Goal: Information Seeking & Learning: Learn about a topic

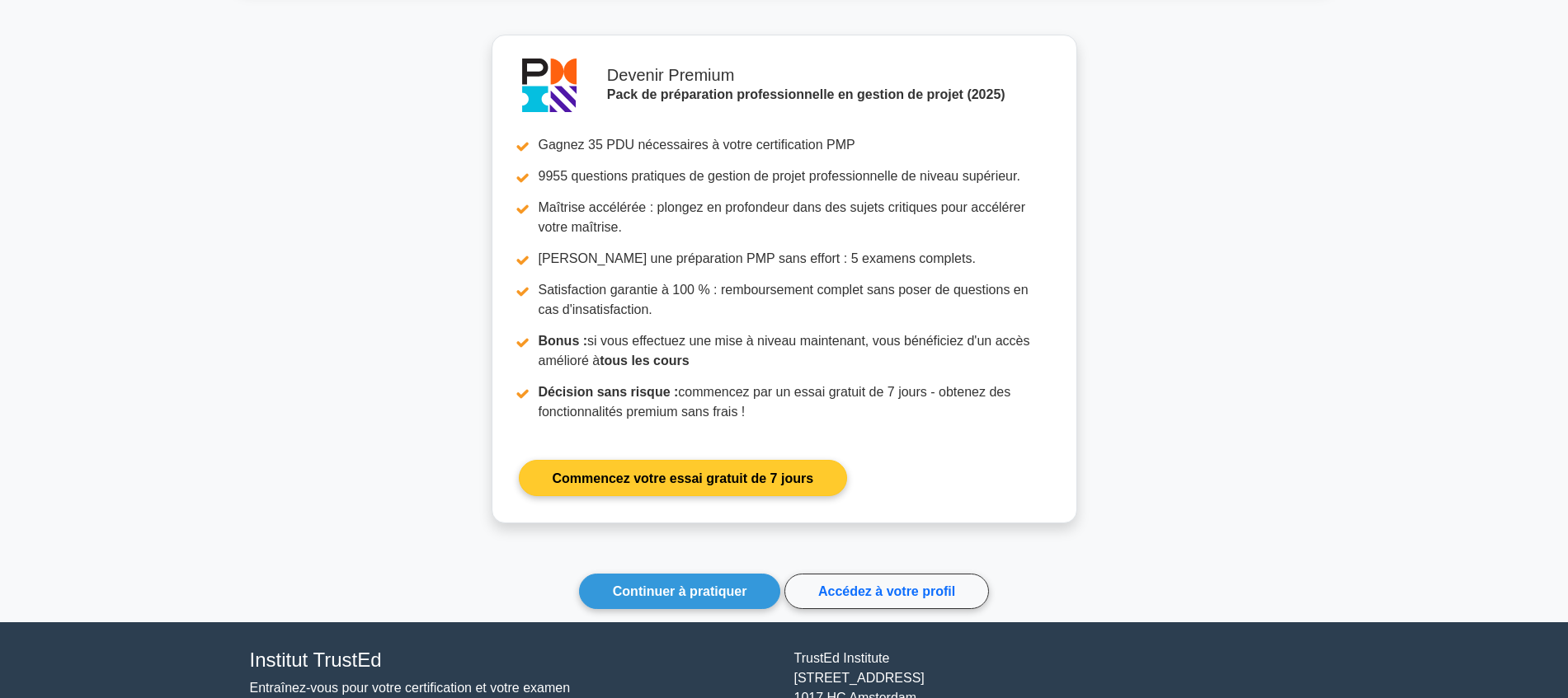
scroll to position [1541, 0]
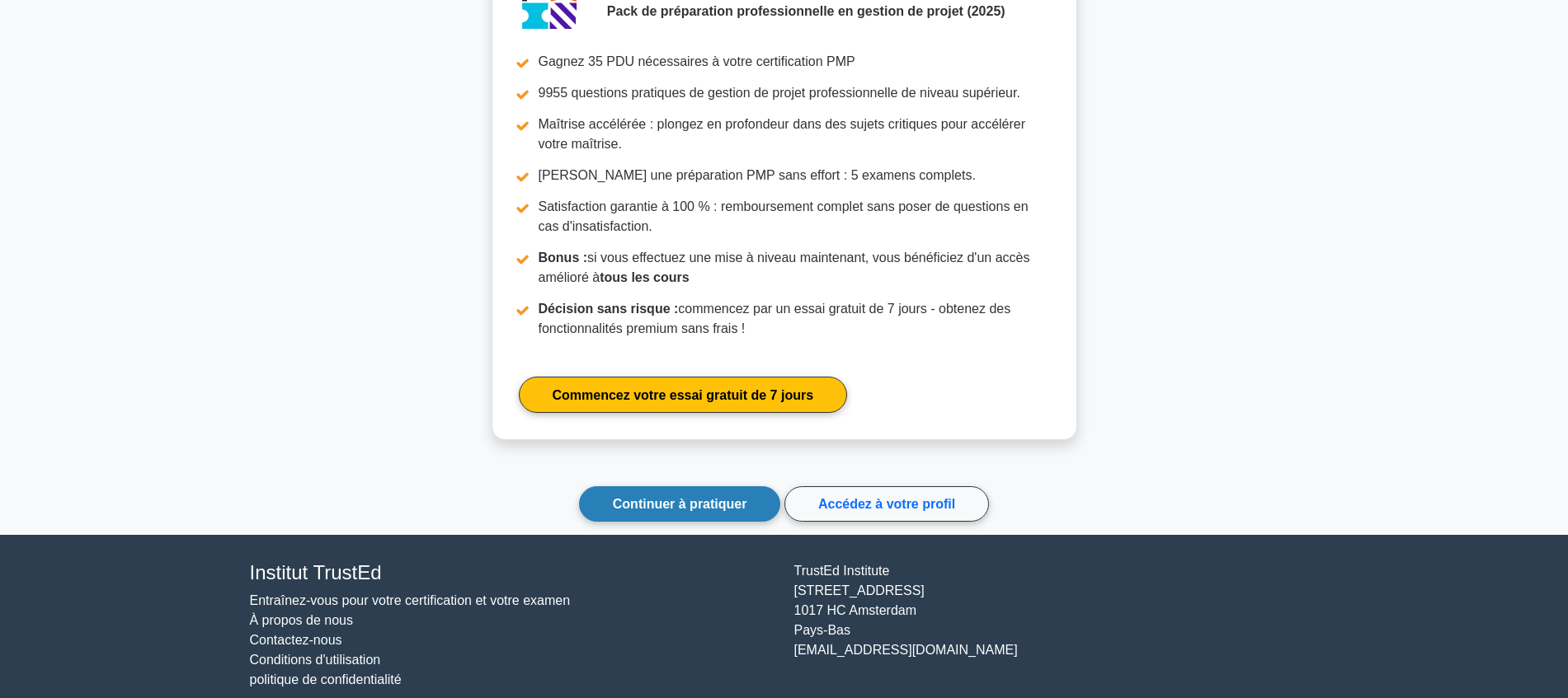
click at [667, 503] on font "Continuer à pratiquer" at bounding box center [680, 504] width 135 height 14
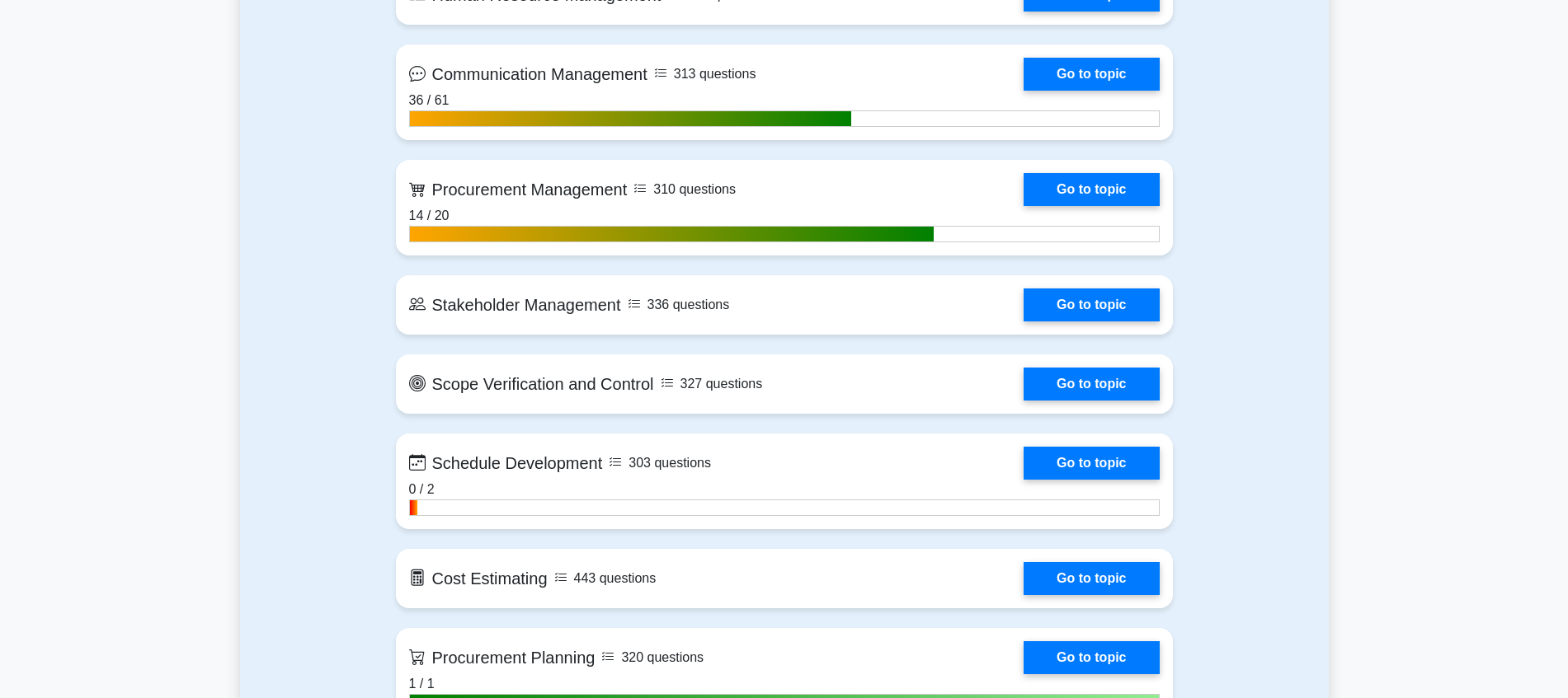
scroll to position [1959, 0]
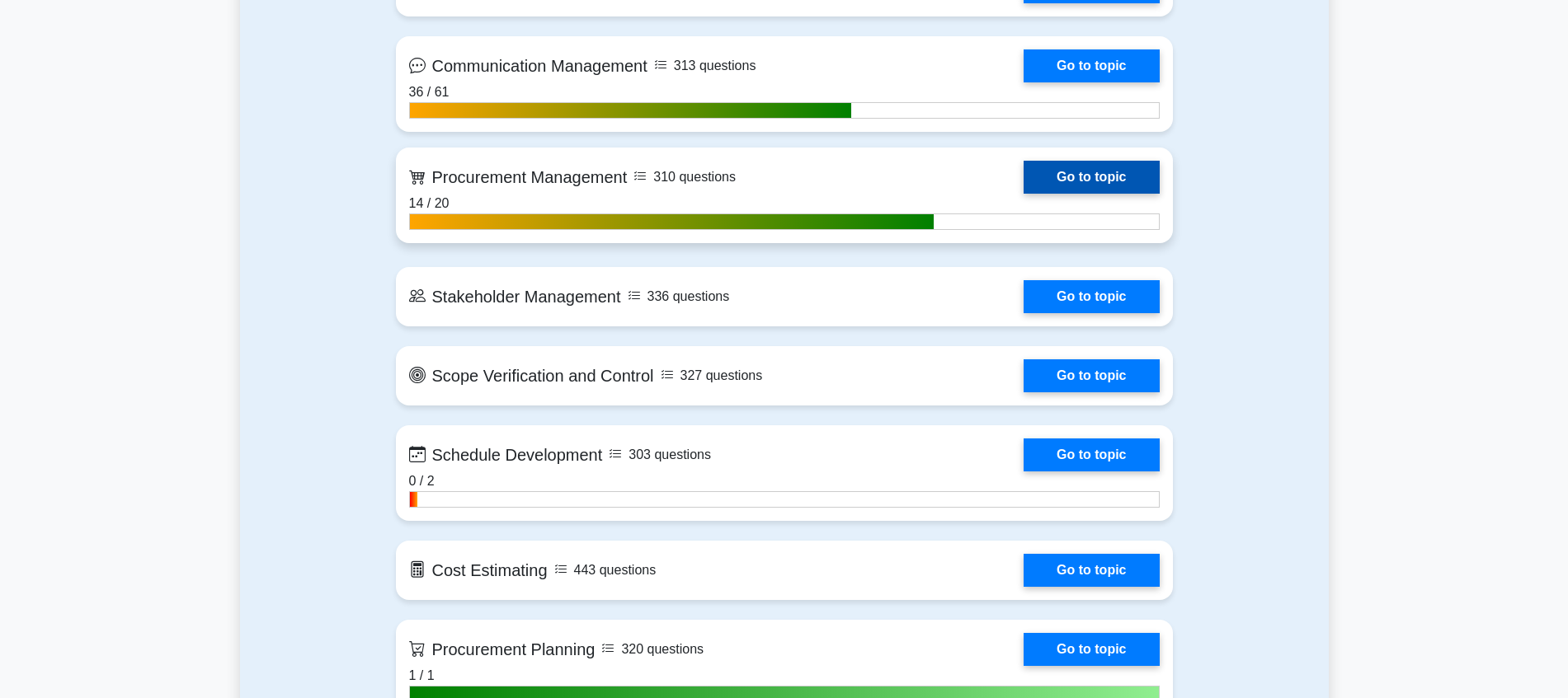
click at [1103, 173] on link "Go to topic" at bounding box center [1091, 177] width 135 height 33
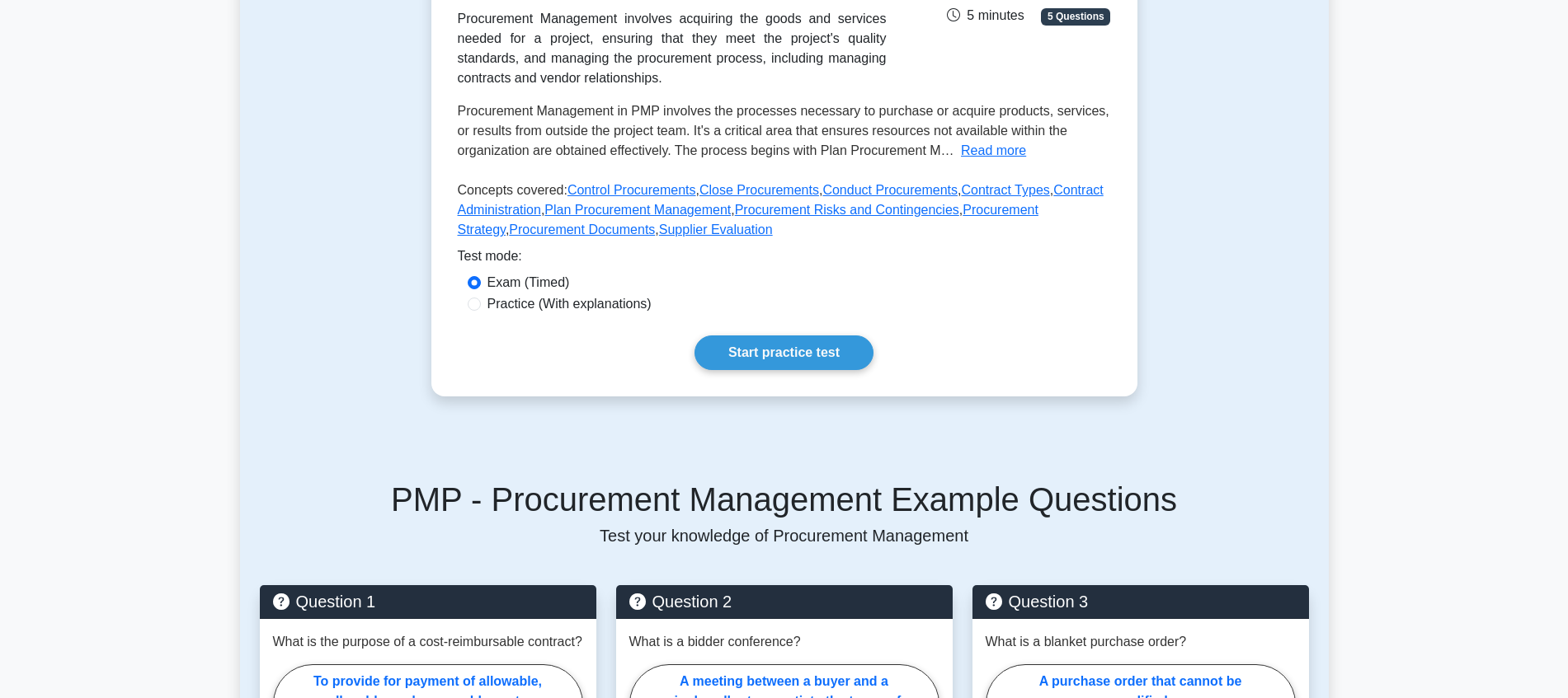
scroll to position [309, 0]
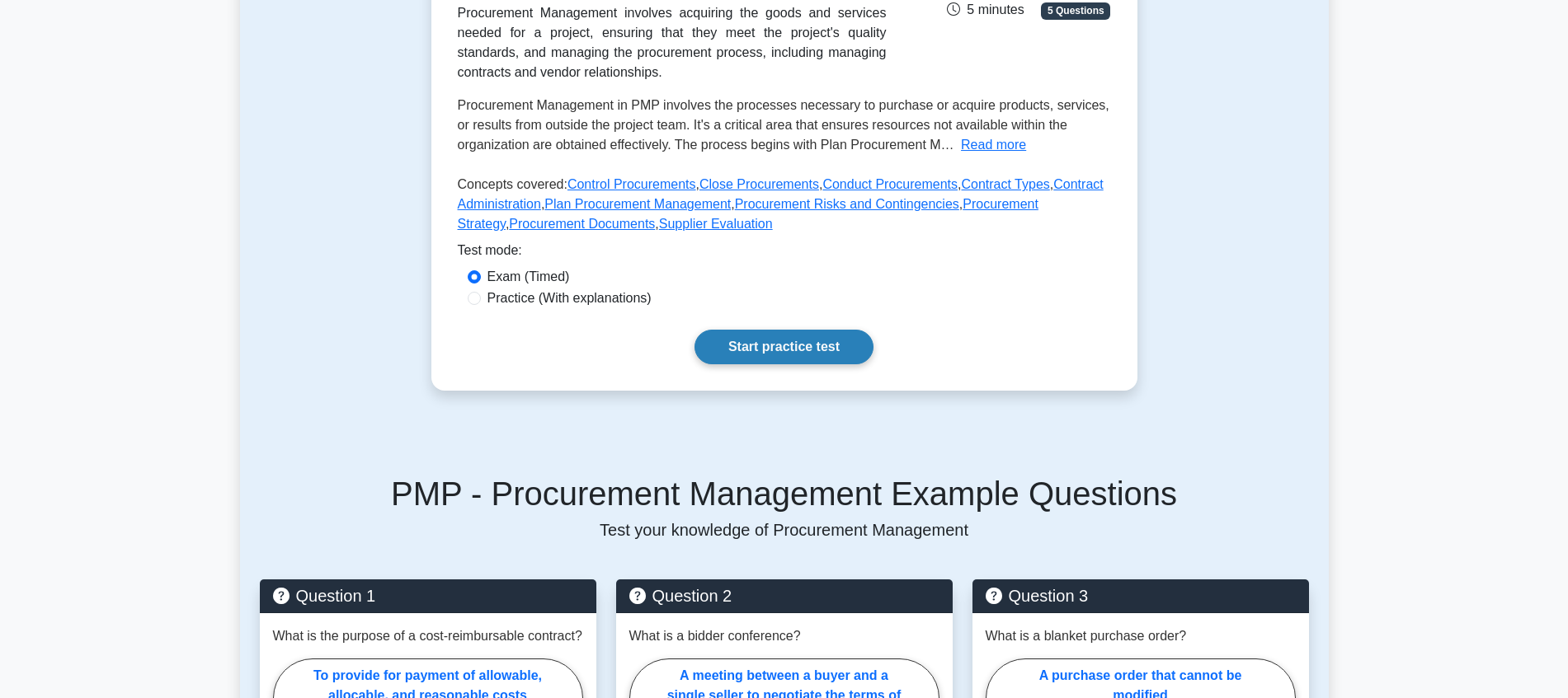
click at [730, 365] on link "Start practice test" at bounding box center [783, 347] width 179 height 35
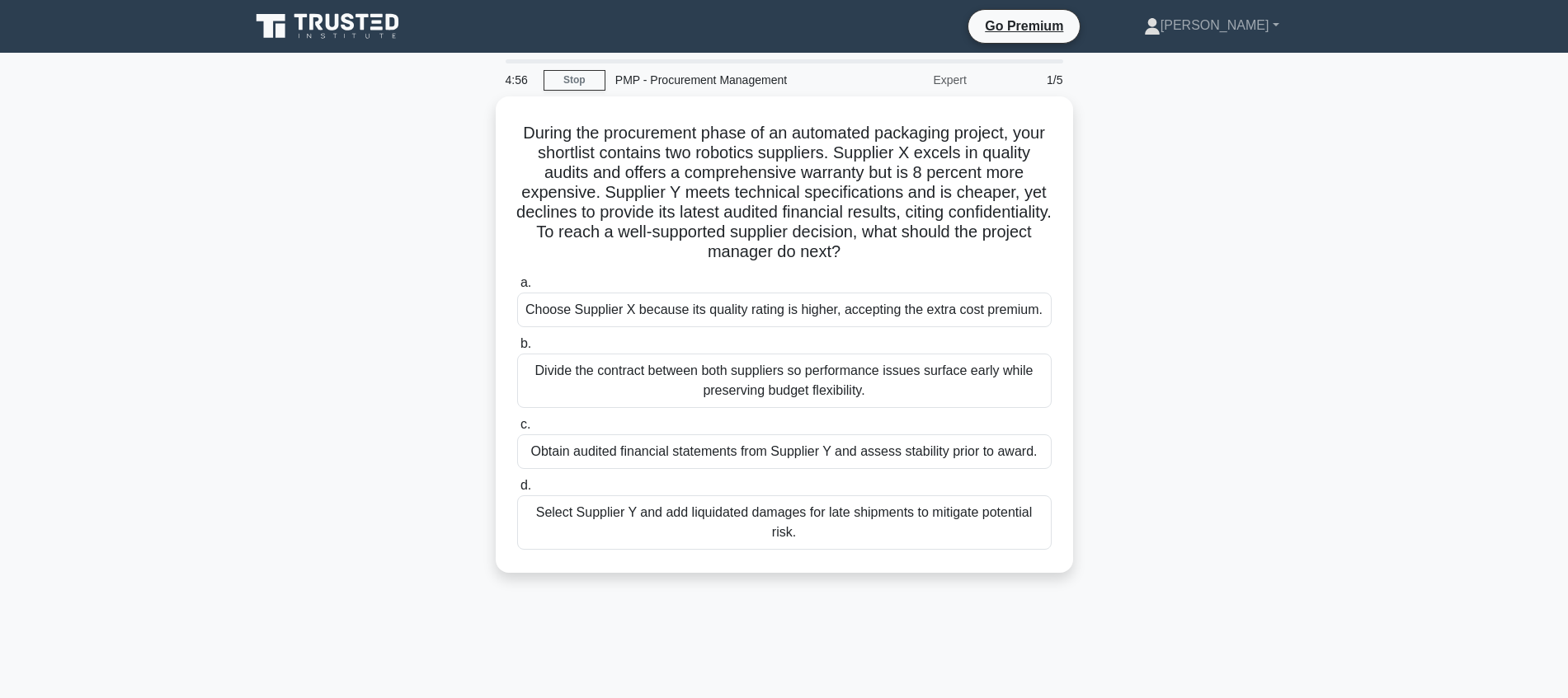
click at [1293, 175] on div "During the procurement phase of an automated packaging project, your shortlist …" at bounding box center [784, 345] width 1089 height 497
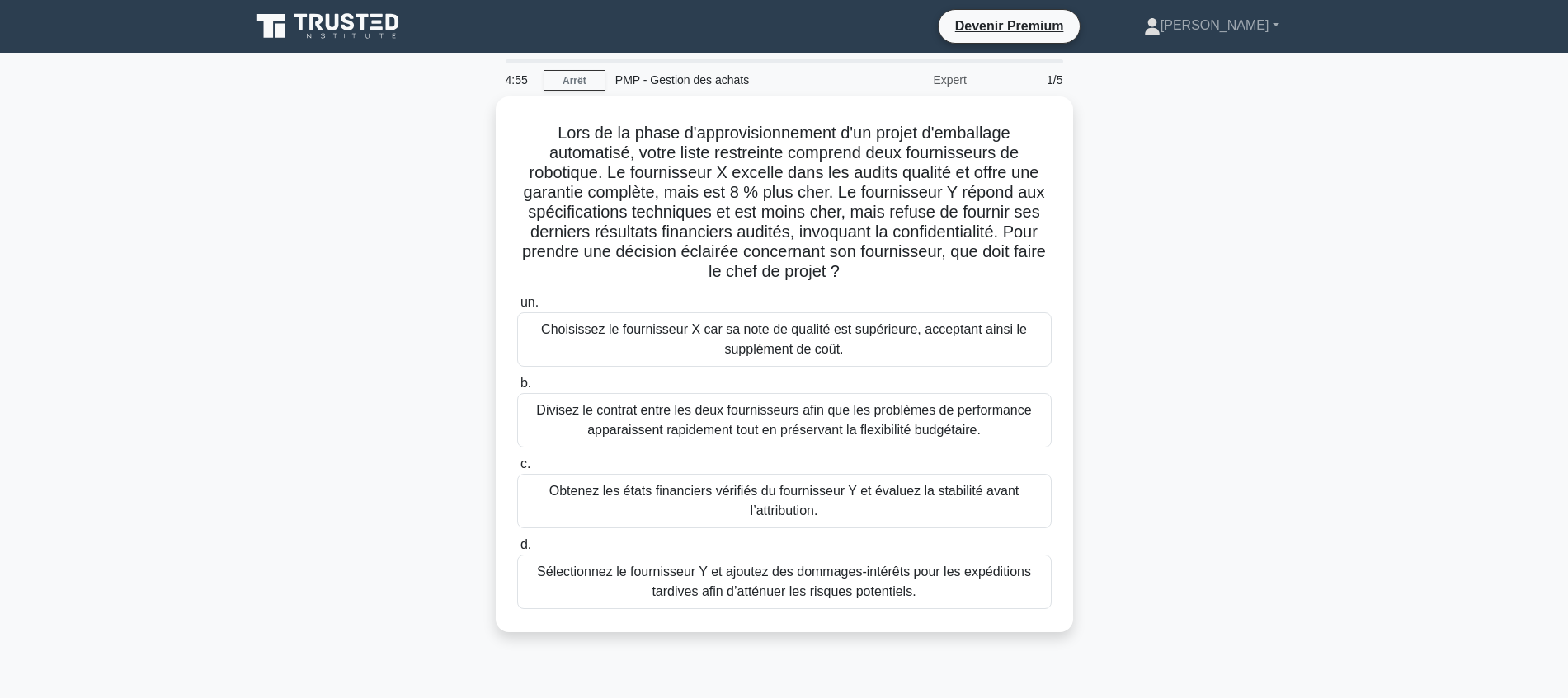
click at [347, 281] on div "Lors de la phase d'approvisionnement d'un projet d'emballage automatisé, votre …" at bounding box center [784, 375] width 1089 height 556
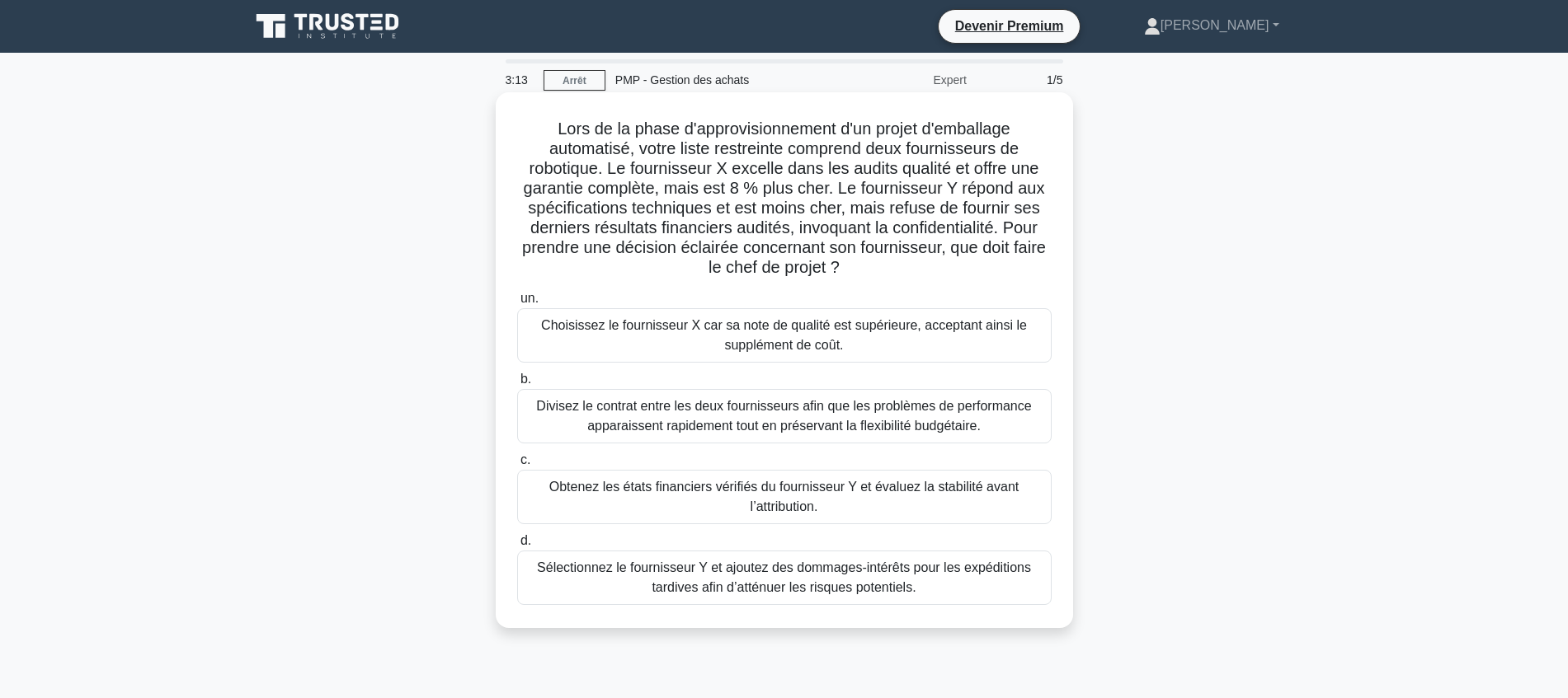
click at [673, 429] on font "Divisez le contrat entre les deux fournisseurs afin que les problèmes de perfor…" at bounding box center [784, 416] width 495 height 34
click at [517, 385] on input "b. Divisez le contrat entre les deux fournisseurs afin que les problèmes de per…" at bounding box center [517, 380] width 0 height 11
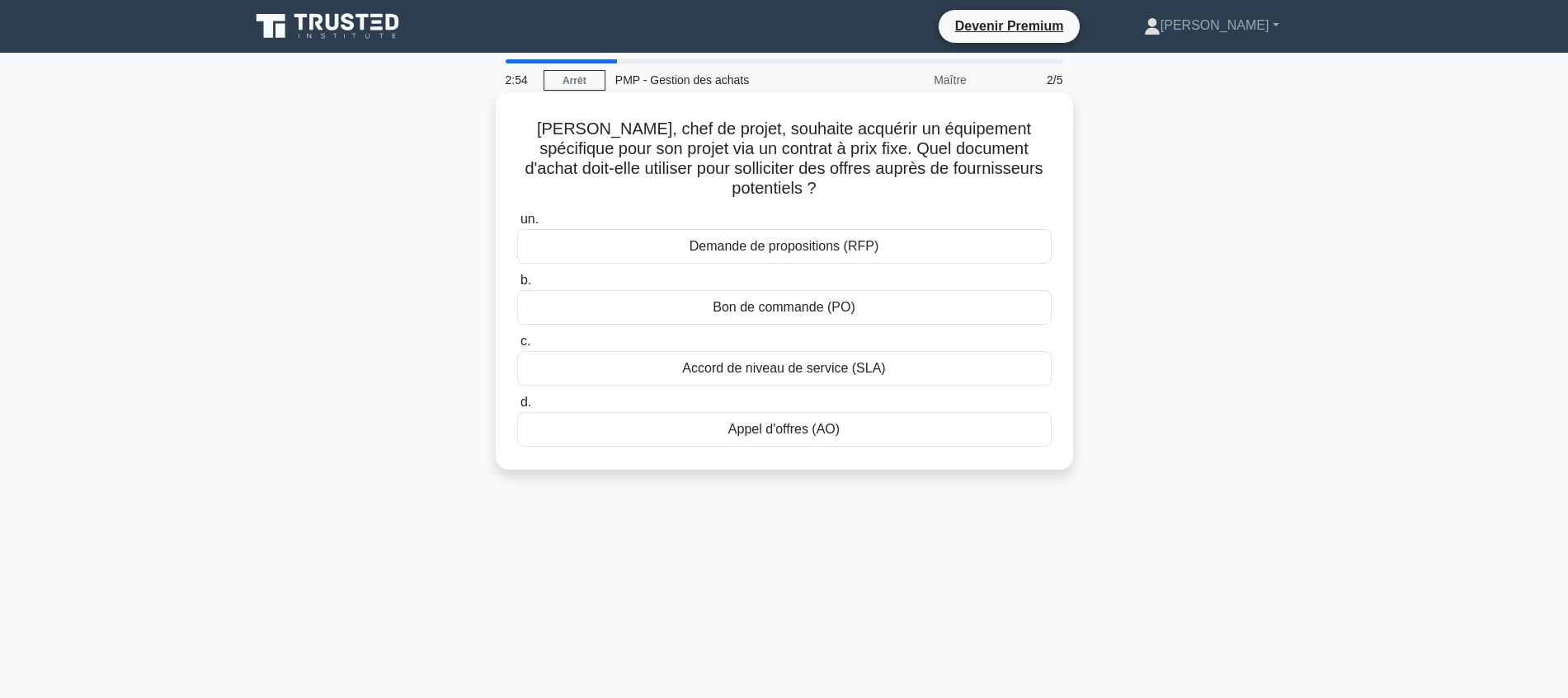
click at [811, 239] on font "Demande de propositions (RFP)" at bounding box center [783, 246] width 189 height 14
click at [517, 225] on input "un. Demande de propositions (RFP)" at bounding box center [517, 219] width 0 height 11
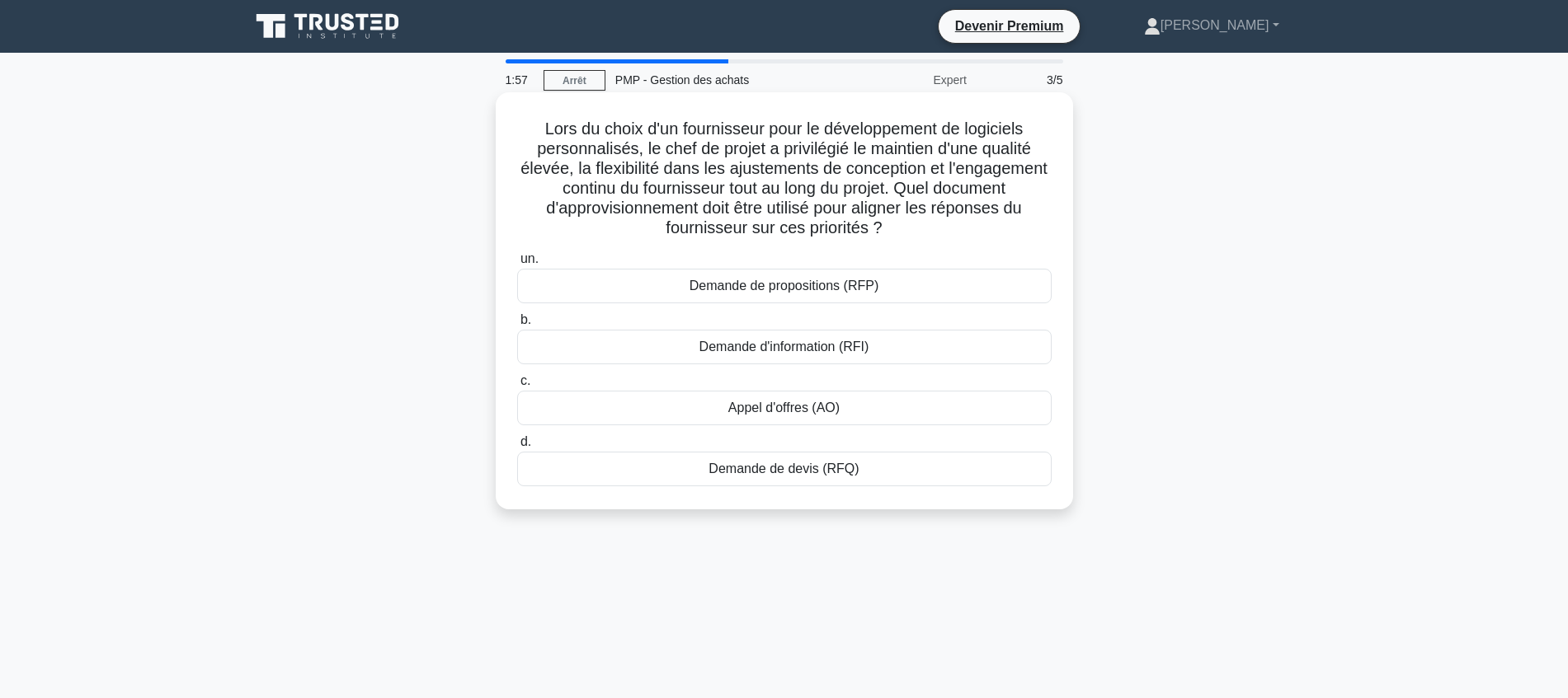
click at [777, 290] on font "Demande de propositions (RFP)" at bounding box center [783, 285] width 189 height 14
click at [517, 265] on input "un. Demande de propositions (RFP)" at bounding box center [517, 259] width 0 height 11
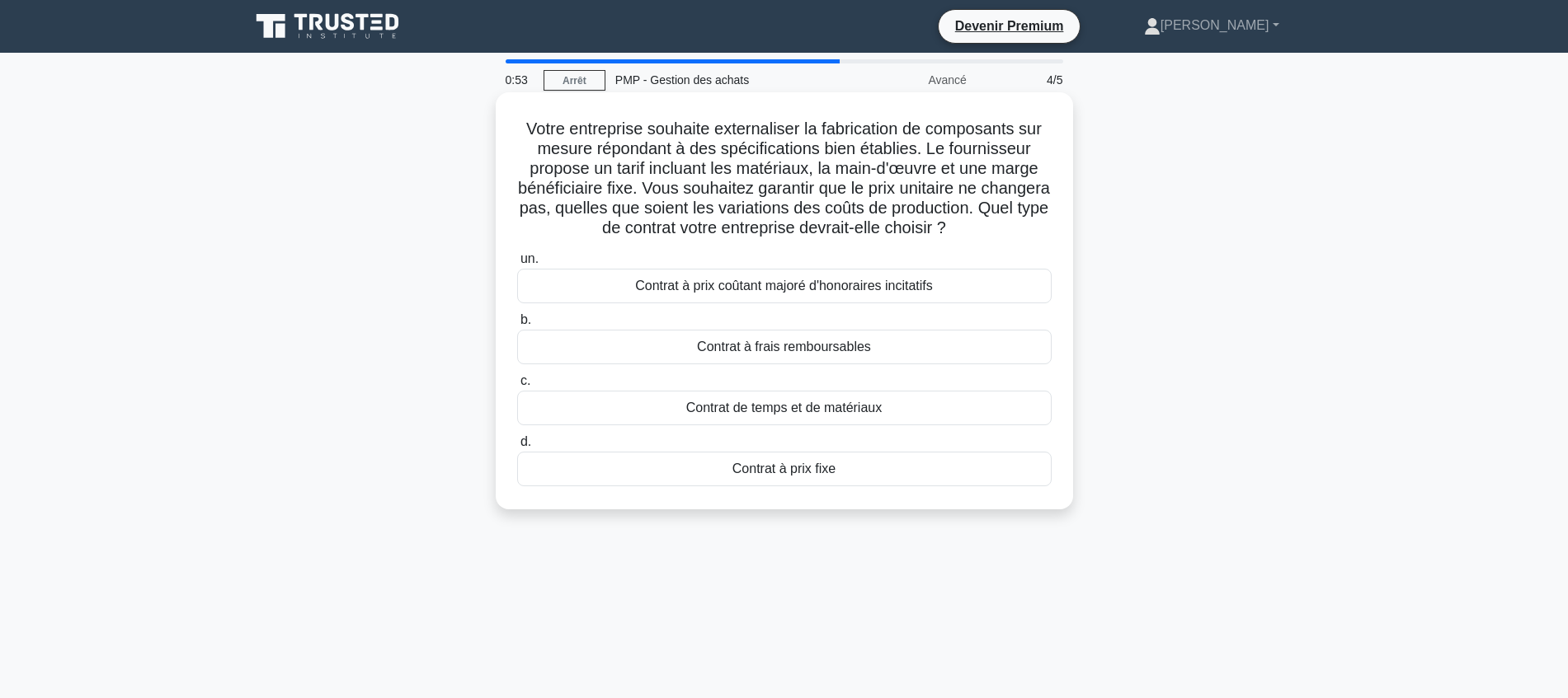
click at [681, 465] on div "Contrat à prix fixe" at bounding box center [785, 469] width 535 height 35
click at [517, 448] on input "d. Contrat à prix fixe" at bounding box center [517, 442] width 0 height 11
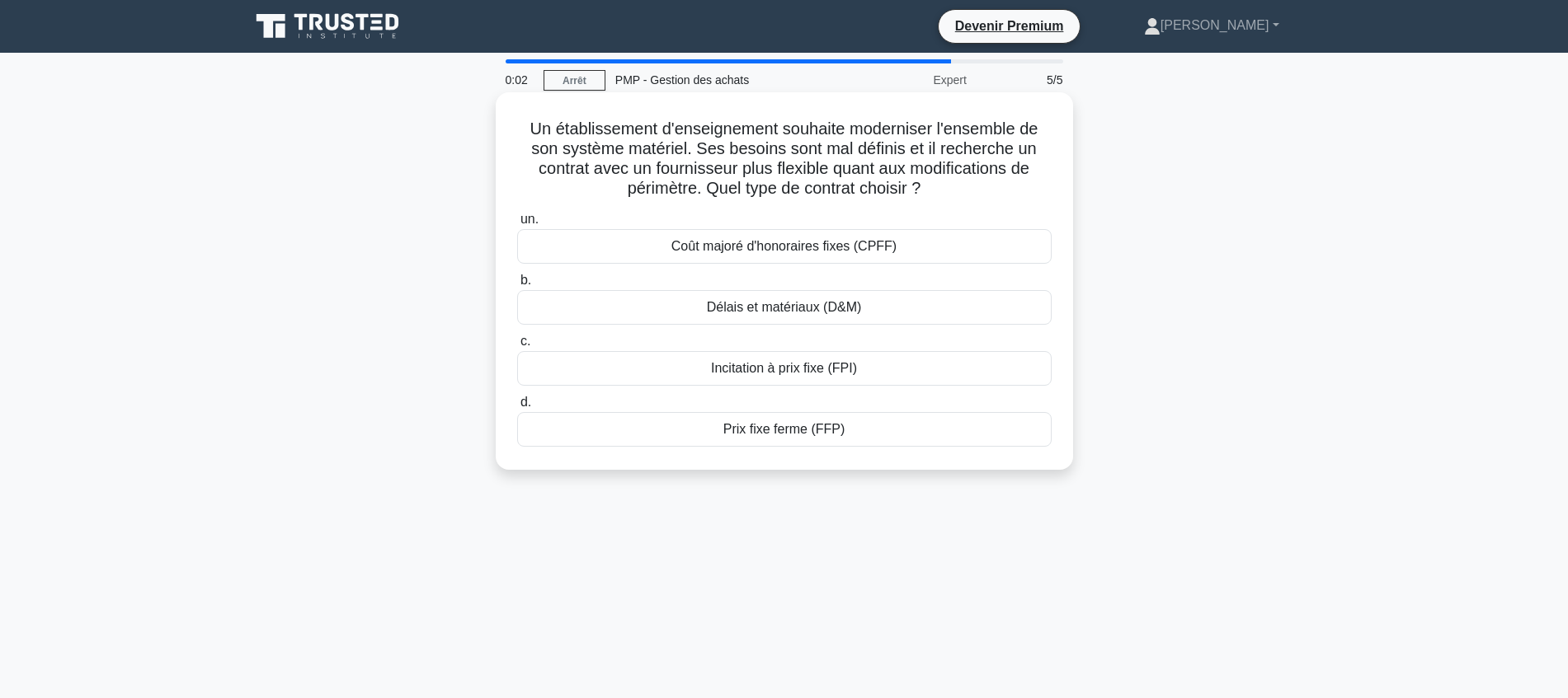
click at [733, 253] on font "Coût majoré d'honoraires fixes (CPFF)" at bounding box center [783, 246] width 225 height 14
click at [517, 225] on input "un. Coût majoré d'honoraires fixes (CPFF)" at bounding box center [517, 219] width 0 height 11
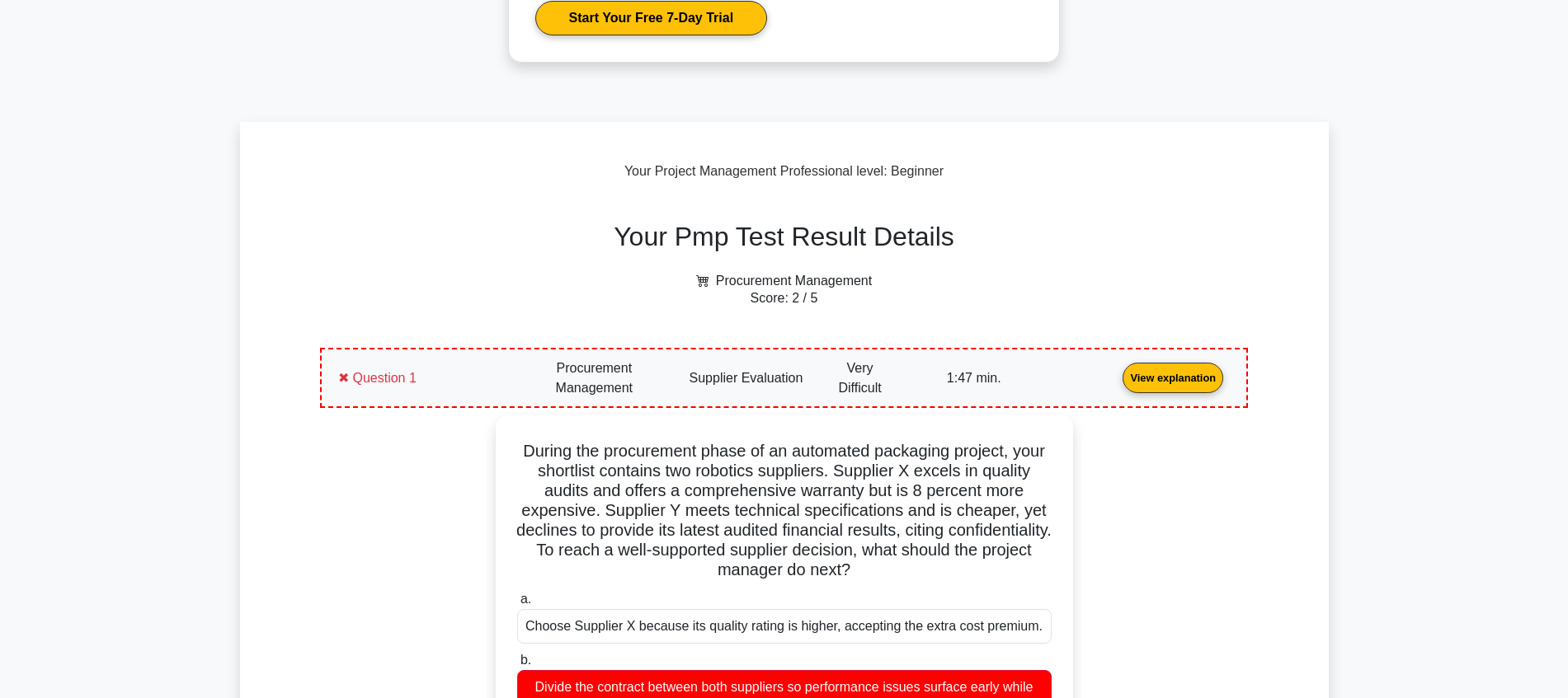
click at [1116, 377] on link "View explanation" at bounding box center [1173, 377] width 114 height 14
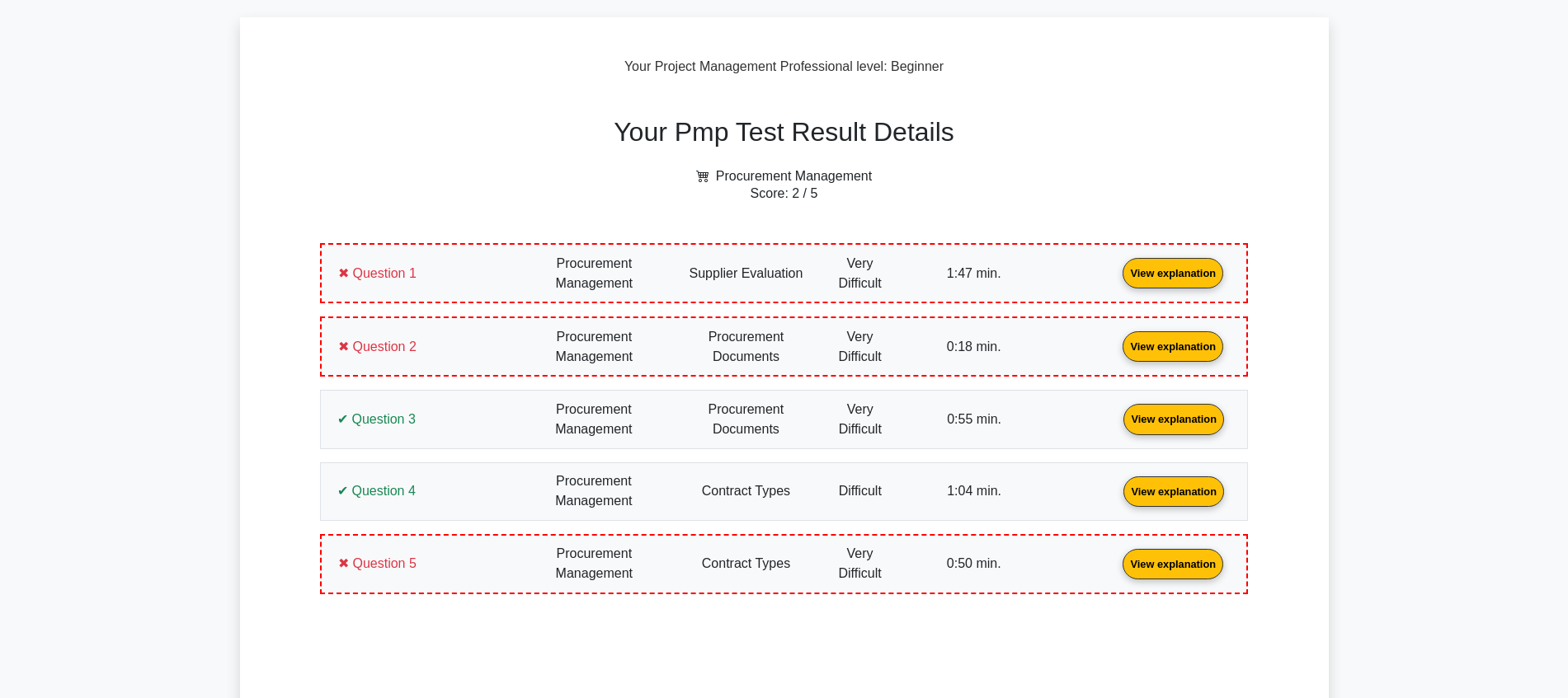
scroll to position [516, 0]
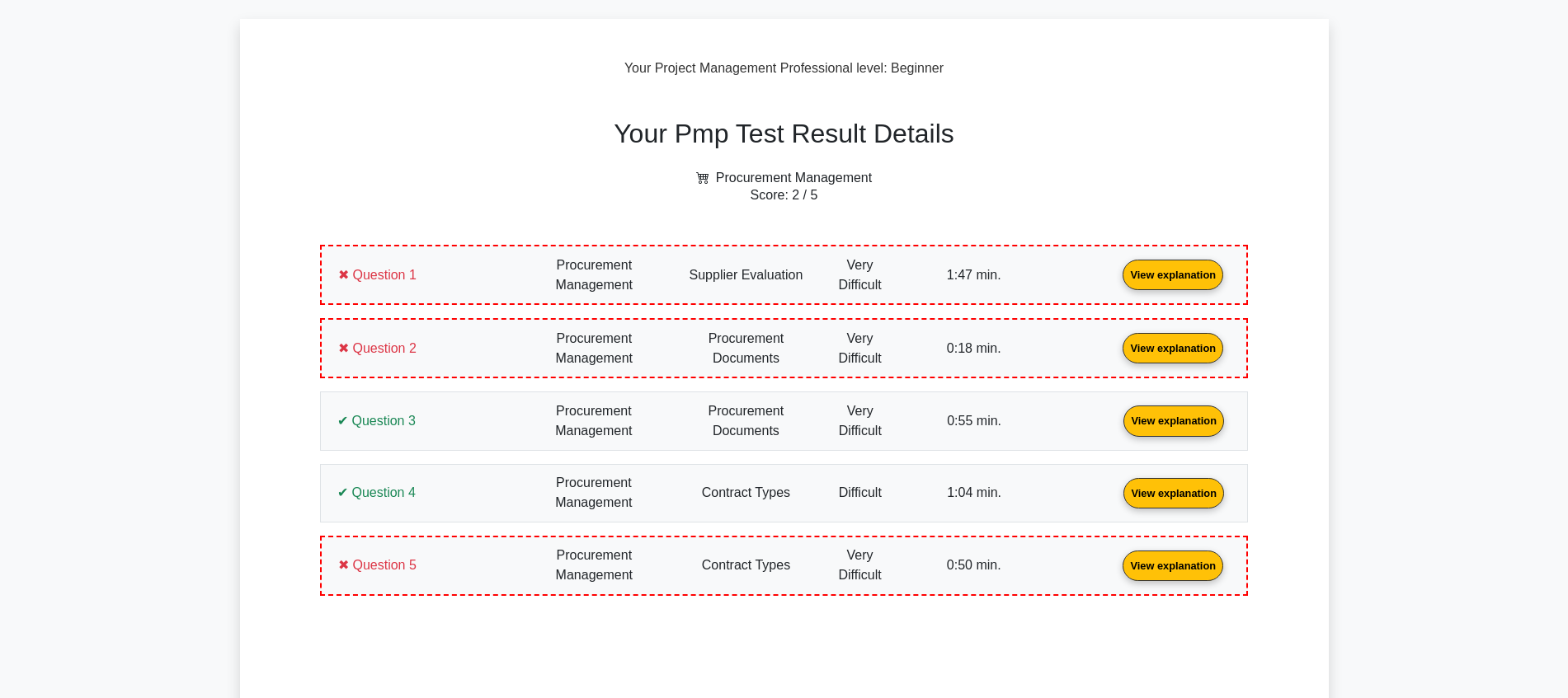
click at [1116, 275] on link "View explanation" at bounding box center [1173, 274] width 114 height 14
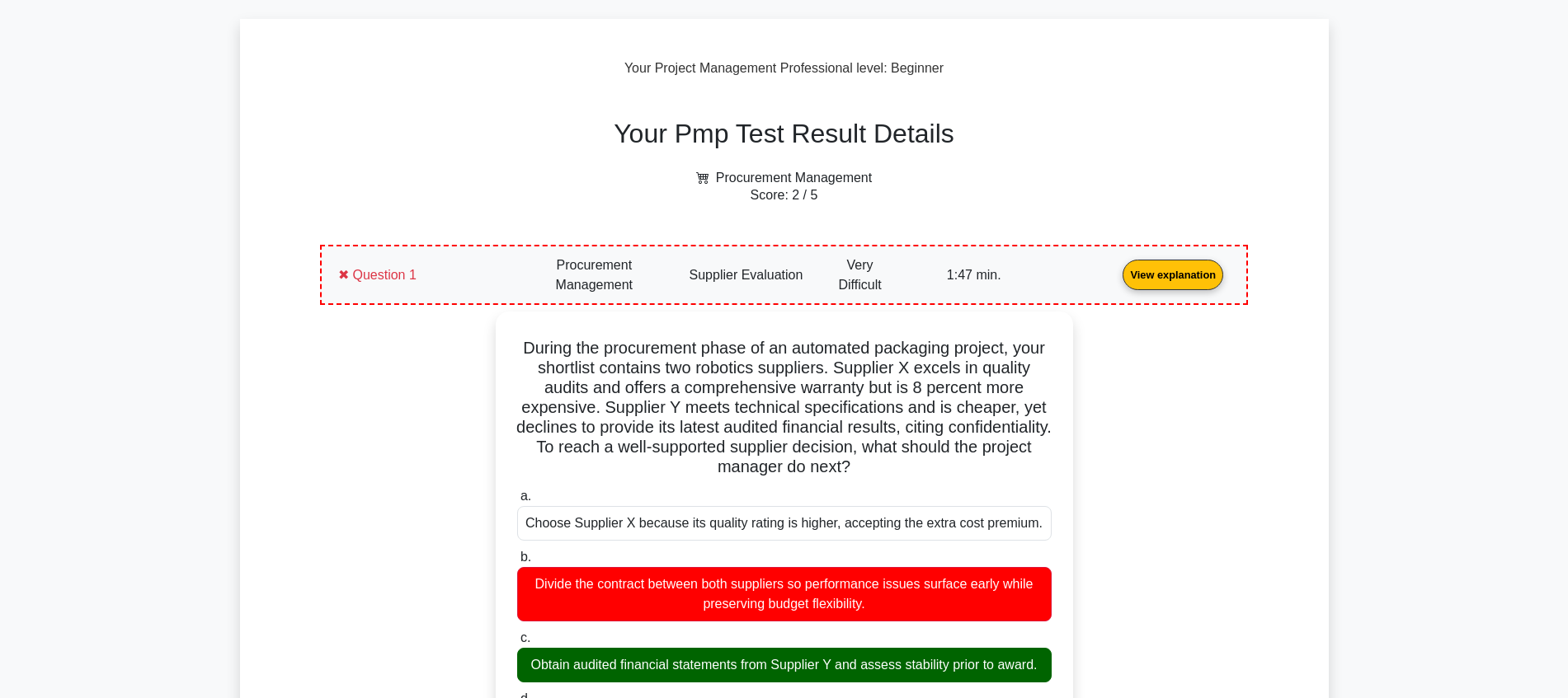
drag, startPoint x: 1433, startPoint y: 213, endPoint x: 1363, endPoint y: 225, distance: 71.0
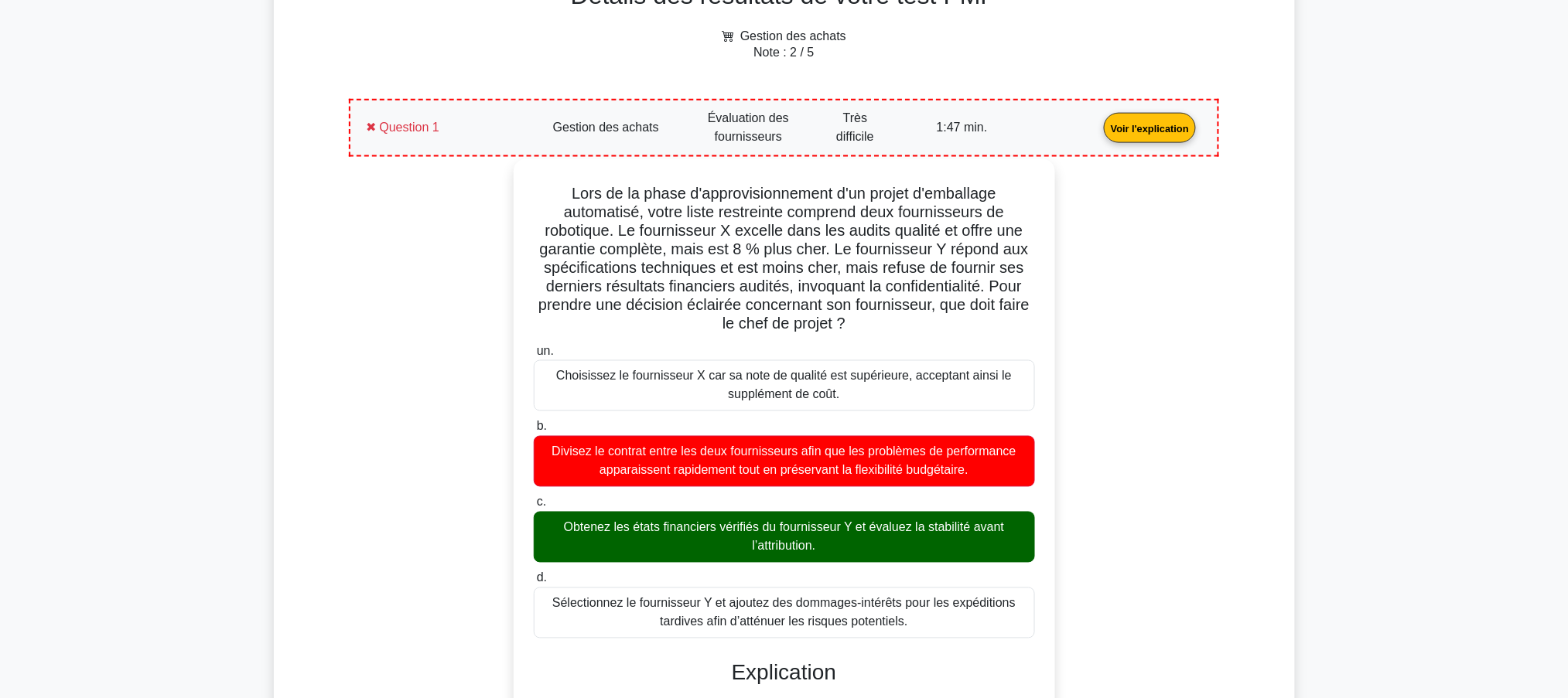
scroll to position [534, 0]
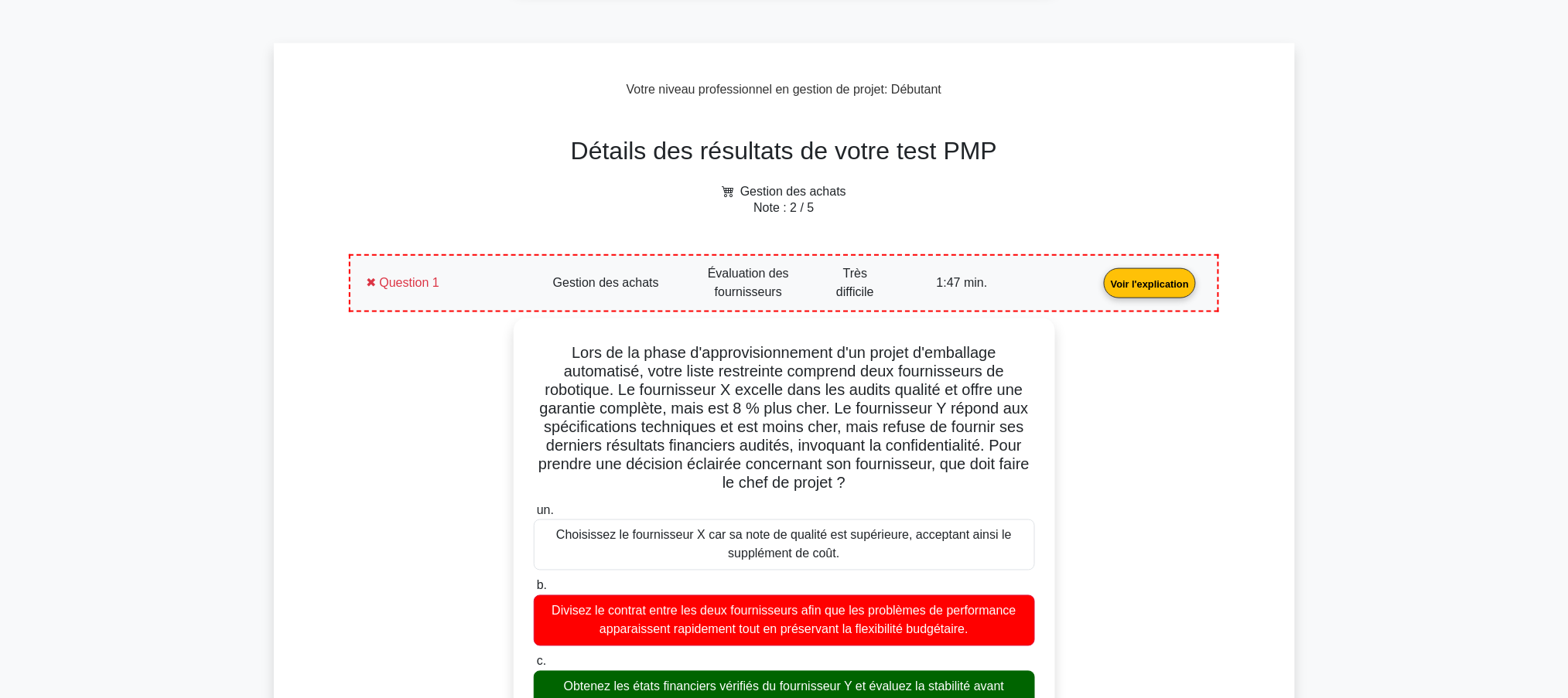
click at [1097, 276] on link "Voir l'explication" at bounding box center [1149, 282] width 104 height 13
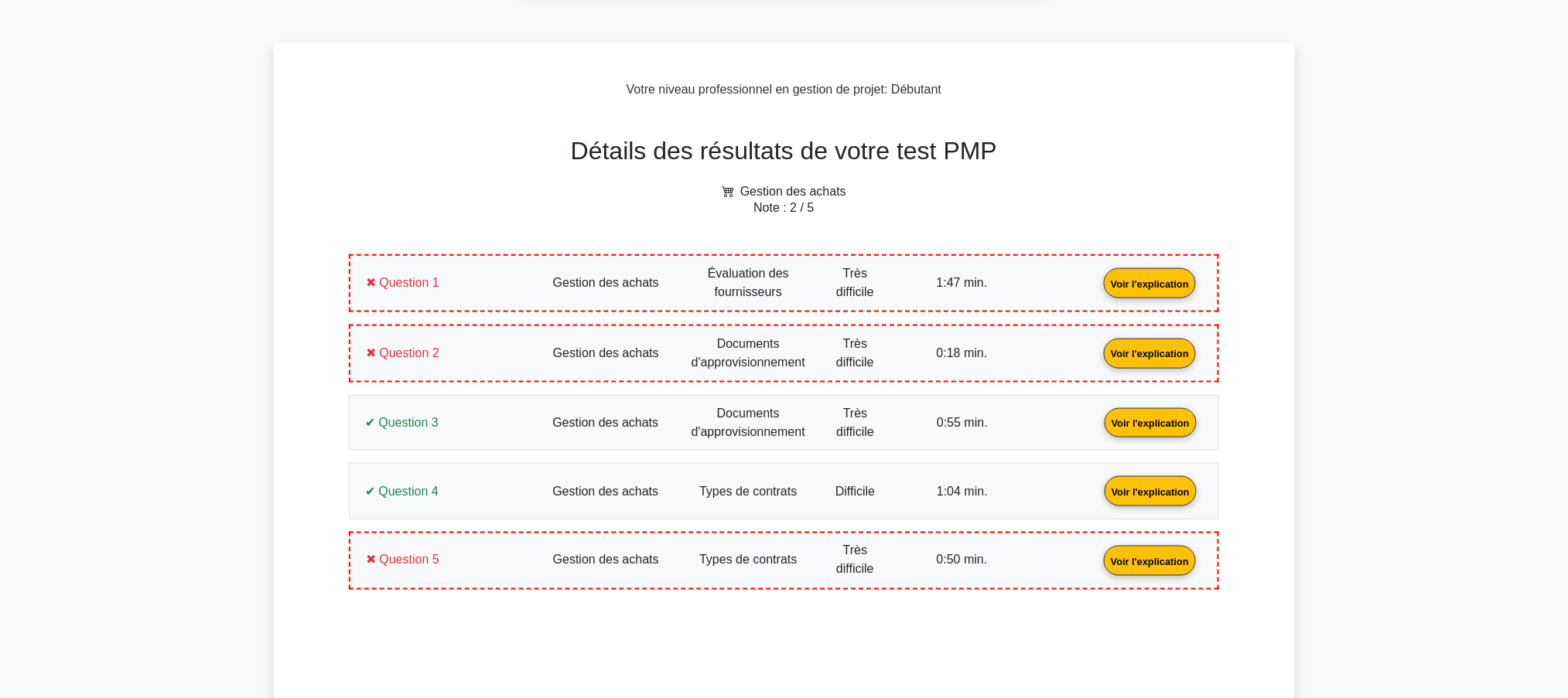
click at [1097, 346] on link "Voir l'explication" at bounding box center [1149, 352] width 104 height 13
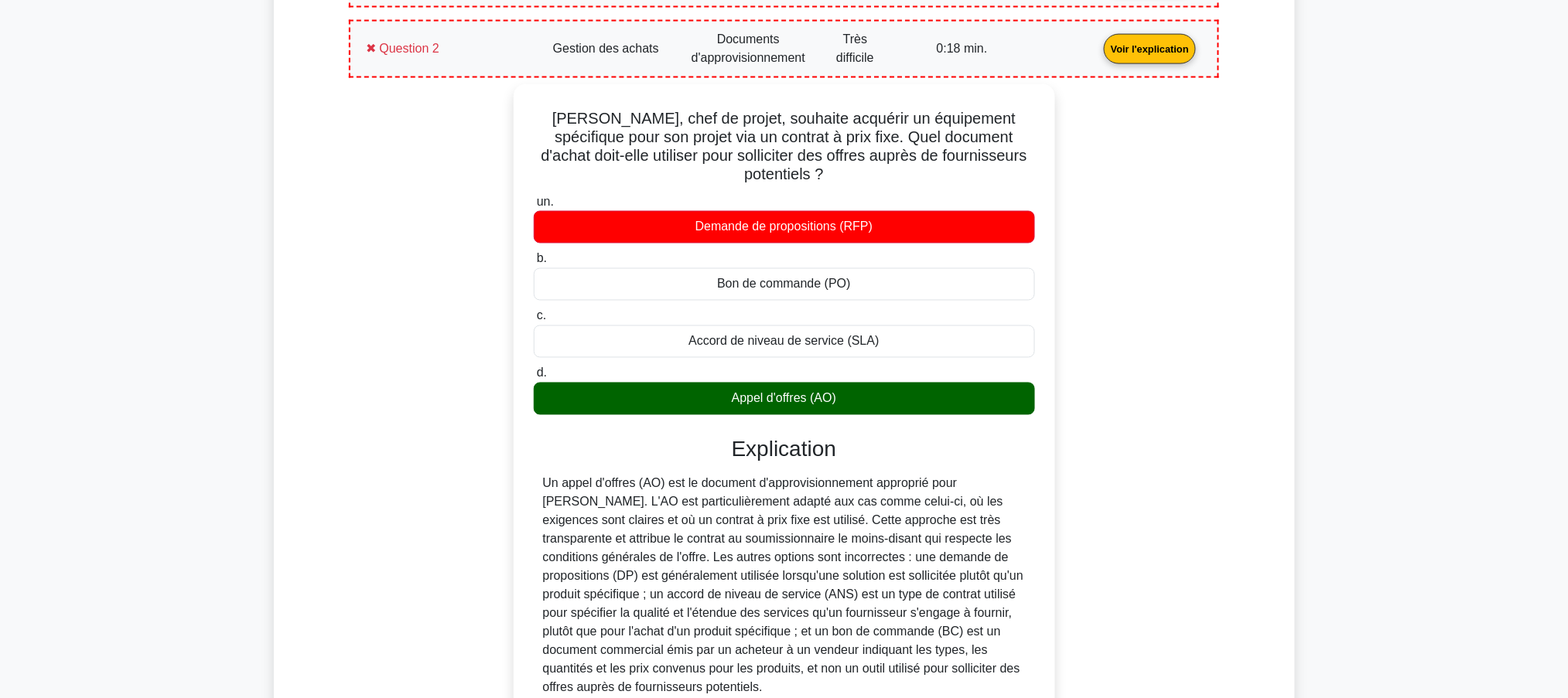
scroll to position [843, 0]
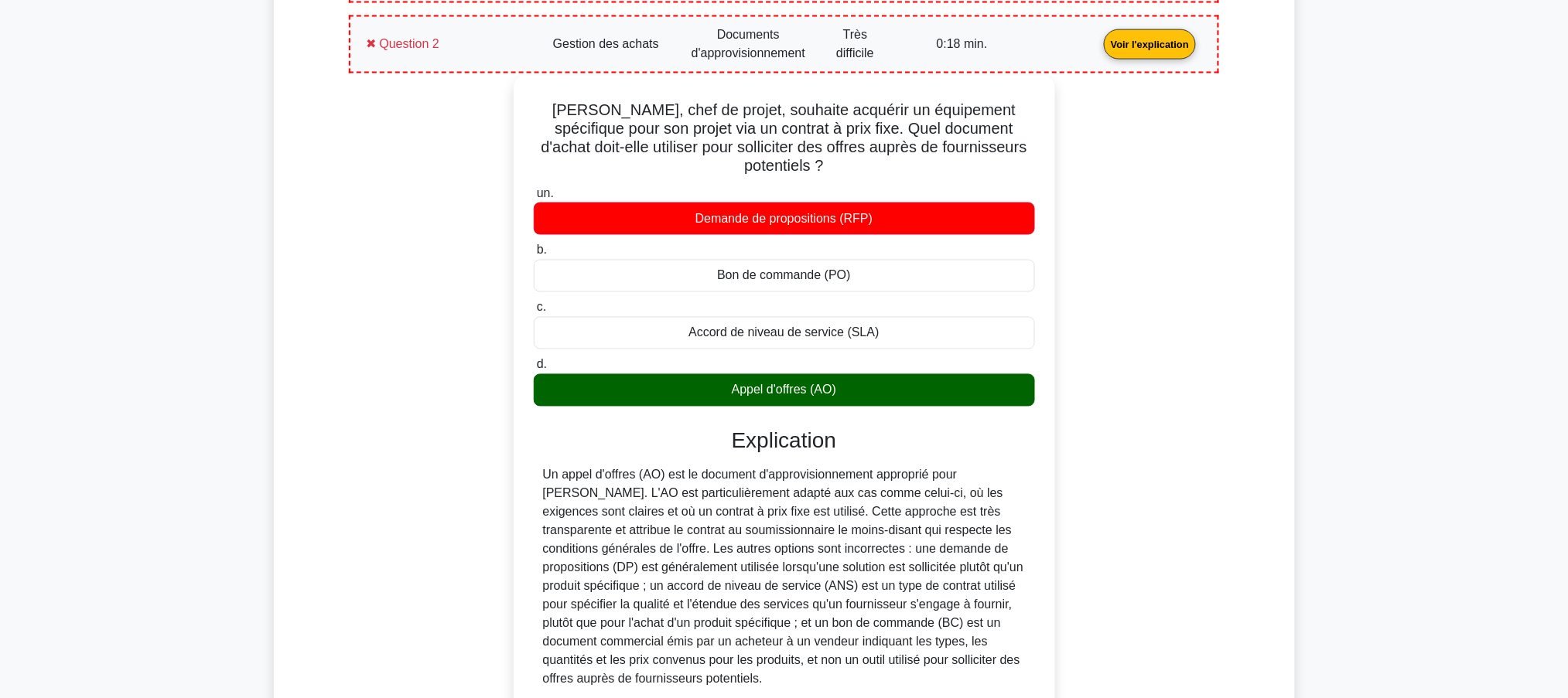
drag, startPoint x: 861, startPoint y: 367, endPoint x: 525, endPoint y: 109, distance: 423.6
click at [525, 109] on div "Katie, chef de projet, souhaite acquérir un équipement spécifique pour son proj…" at bounding box center [785, 426] width 529 height 688
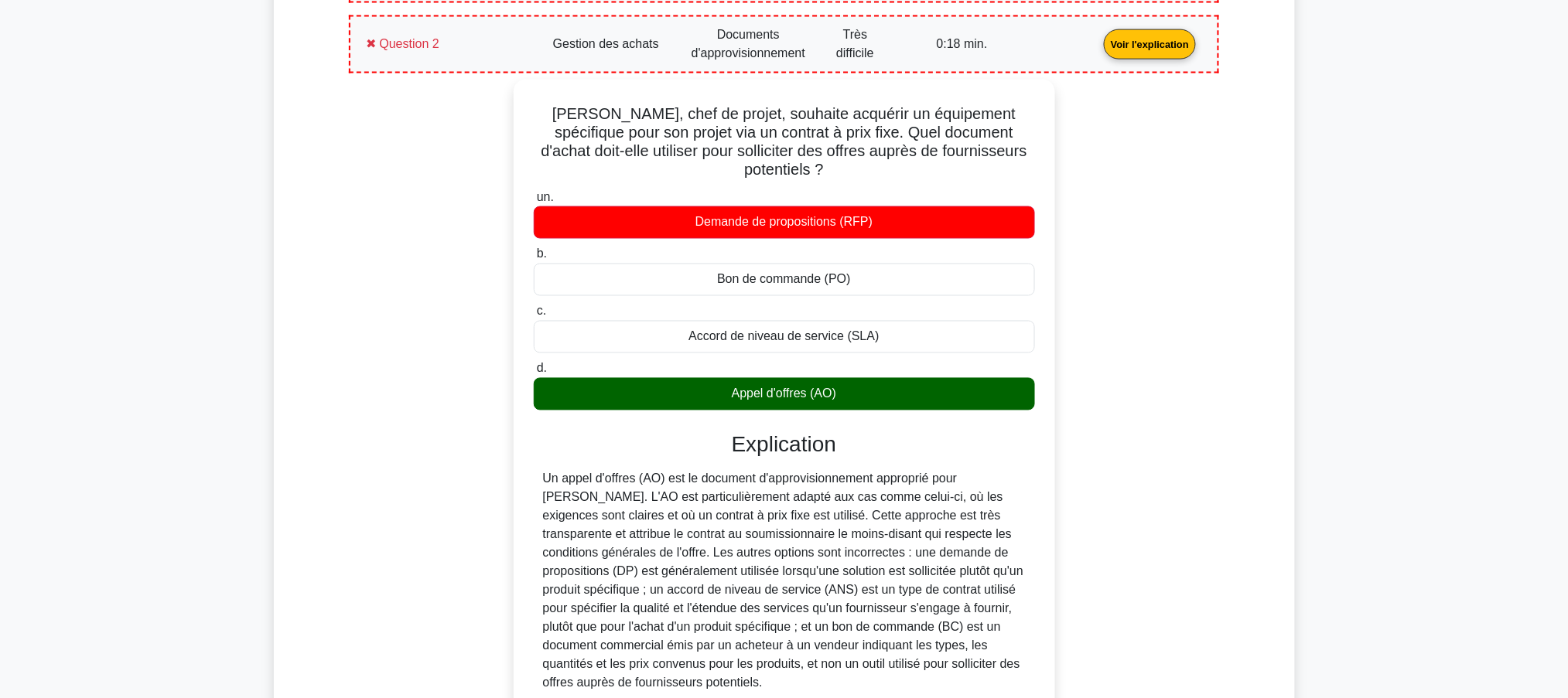
copy div "Katie, chef de projet, souhaite acquérir un équipement spécifique pour son proj…"
drag, startPoint x: 422, startPoint y: 356, endPoint x: 435, endPoint y: 347, distance: 15.8
click at [421, 356] on div "Katie, chef de projet, souhaite acquérir un équipement spécifique pour son proj…" at bounding box center [784, 439] width 851 height 719
click at [435, 347] on div "Katie, chef de projet, souhaite acquérir un équipement spécifique pour son proj…" at bounding box center [784, 439] width 851 height 719
click at [1097, 50] on link "Voir l'explication" at bounding box center [1149, 43] width 104 height 13
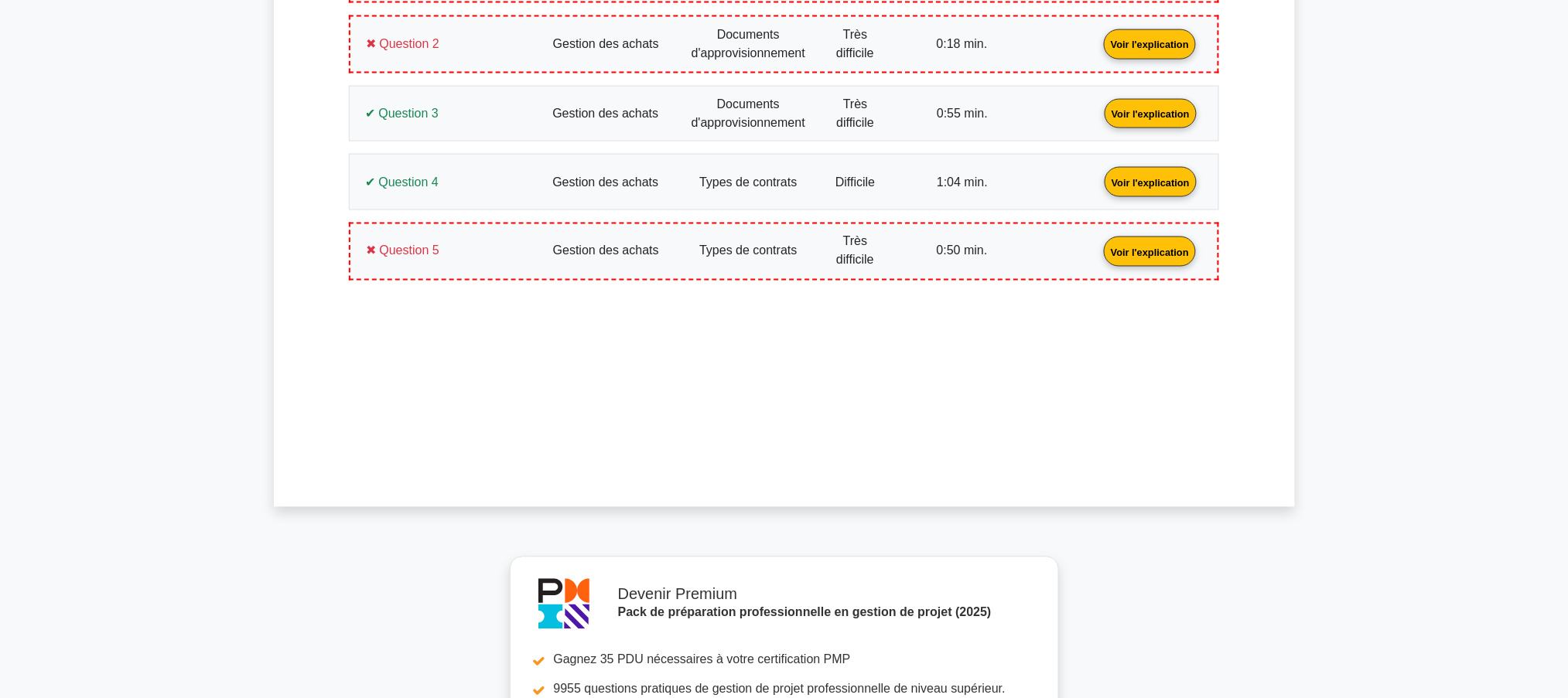
click at [1098, 106] on link "Voir l'explication" at bounding box center [1150, 112] width 104 height 13
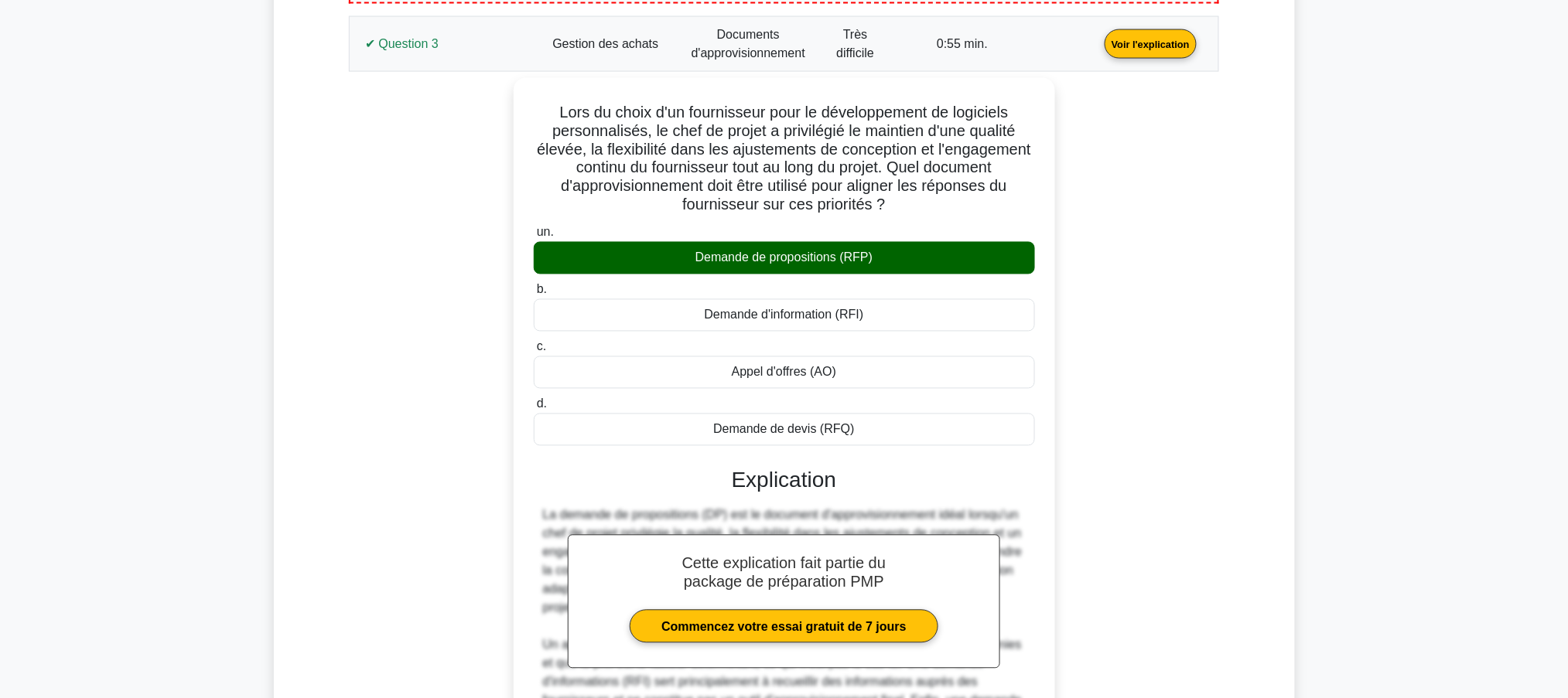
scroll to position [861, 0]
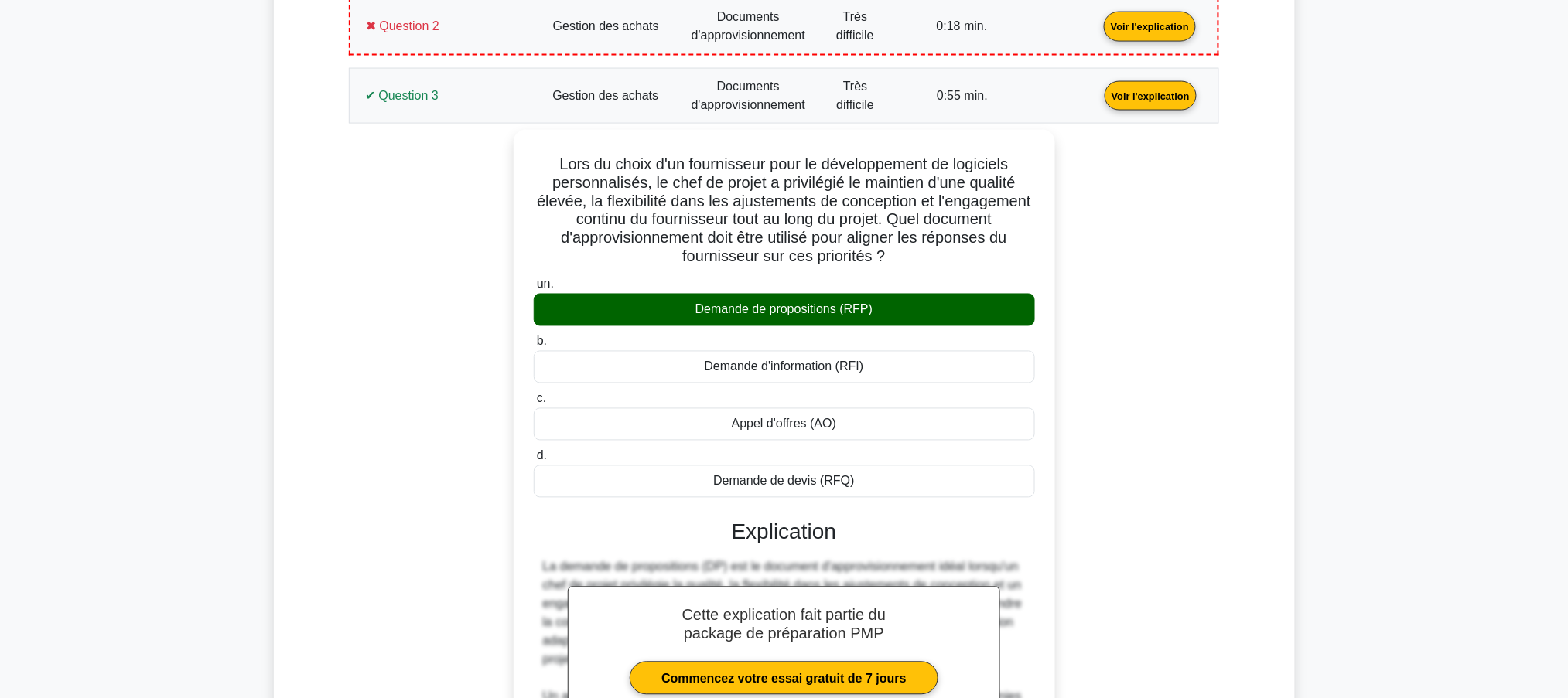
drag, startPoint x: 887, startPoint y: 286, endPoint x: 502, endPoint y: 163, distance: 404.2
click at [502, 163] on div "Lors du choix d'un fournisseur pour le développement de logiciels personnalisés…" at bounding box center [784, 526] width 851 height 793
copy div "Lors du choix d'un fournisseur pour le développement de logiciels personnalisés…"
click at [462, 327] on div "Lors du choix d'un fournisseur pour le développement de logiciels personnalisés…" at bounding box center [784, 526] width 851 height 793
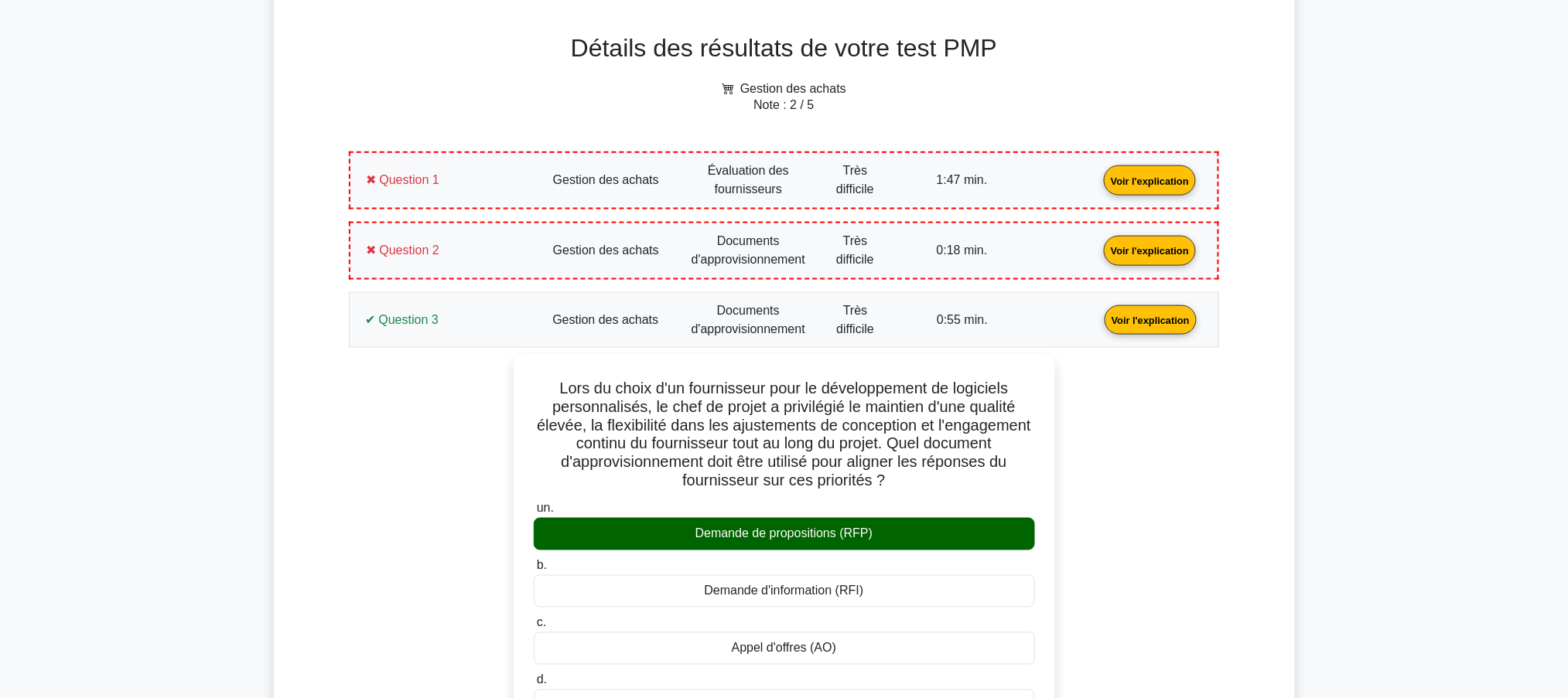
scroll to position [758, 0]
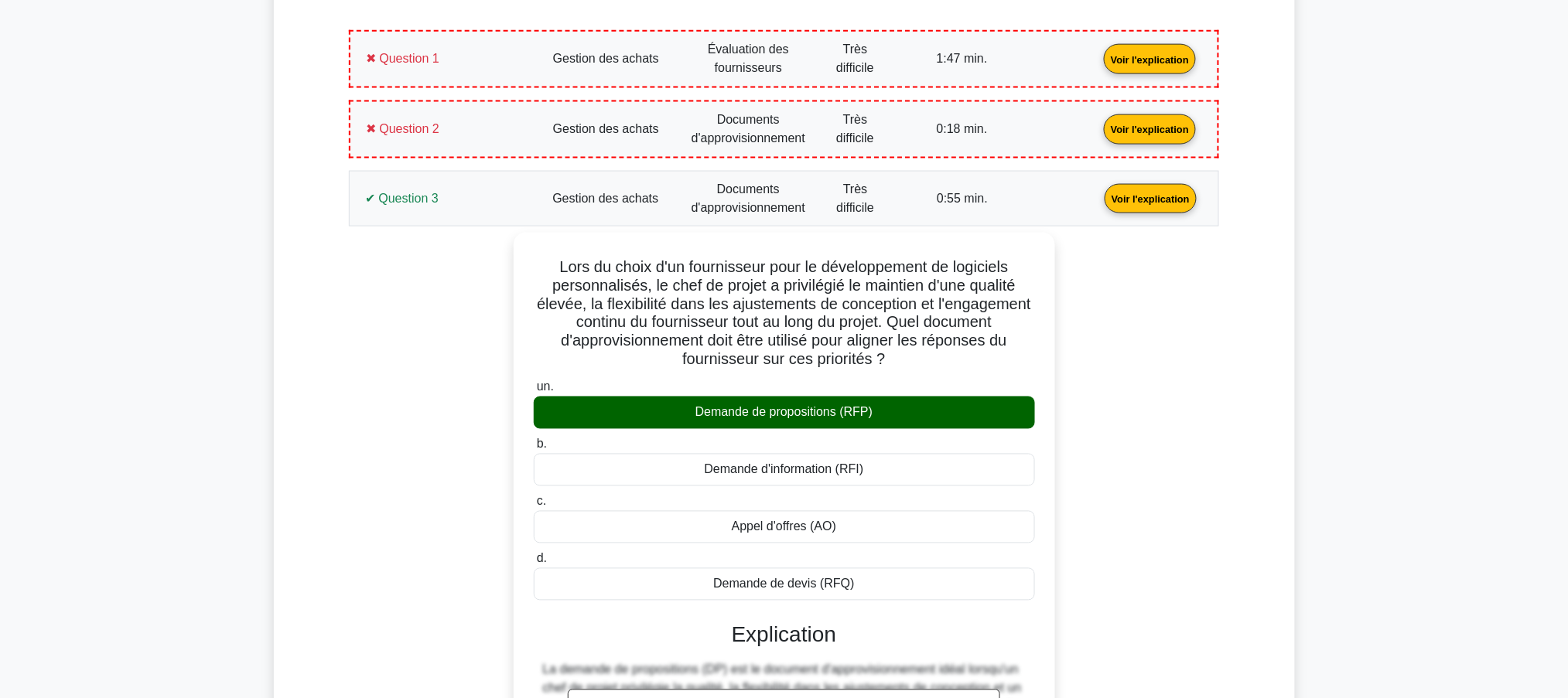
click at [1098, 204] on link "Voir l'explication" at bounding box center [1150, 197] width 104 height 13
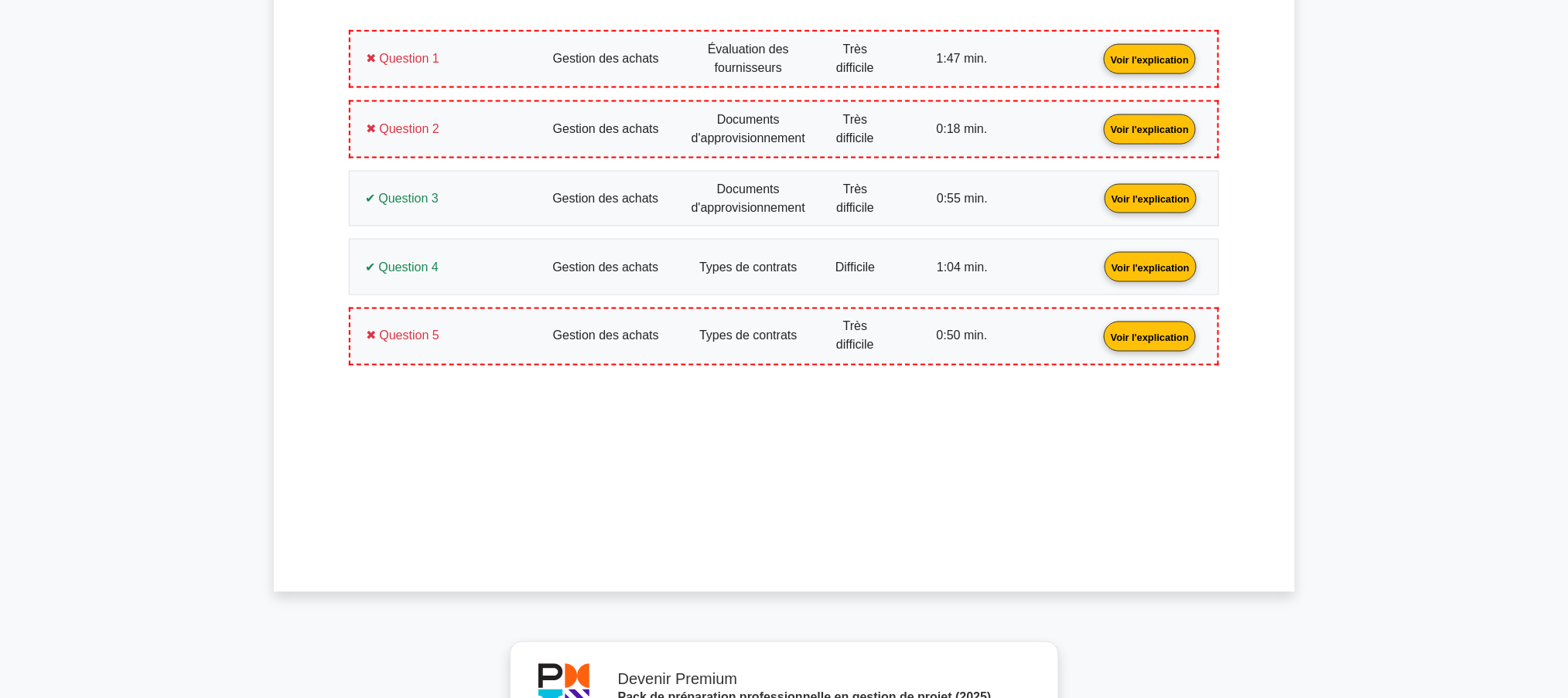
click at [1098, 273] on link "Voir l'explication" at bounding box center [1150, 266] width 104 height 13
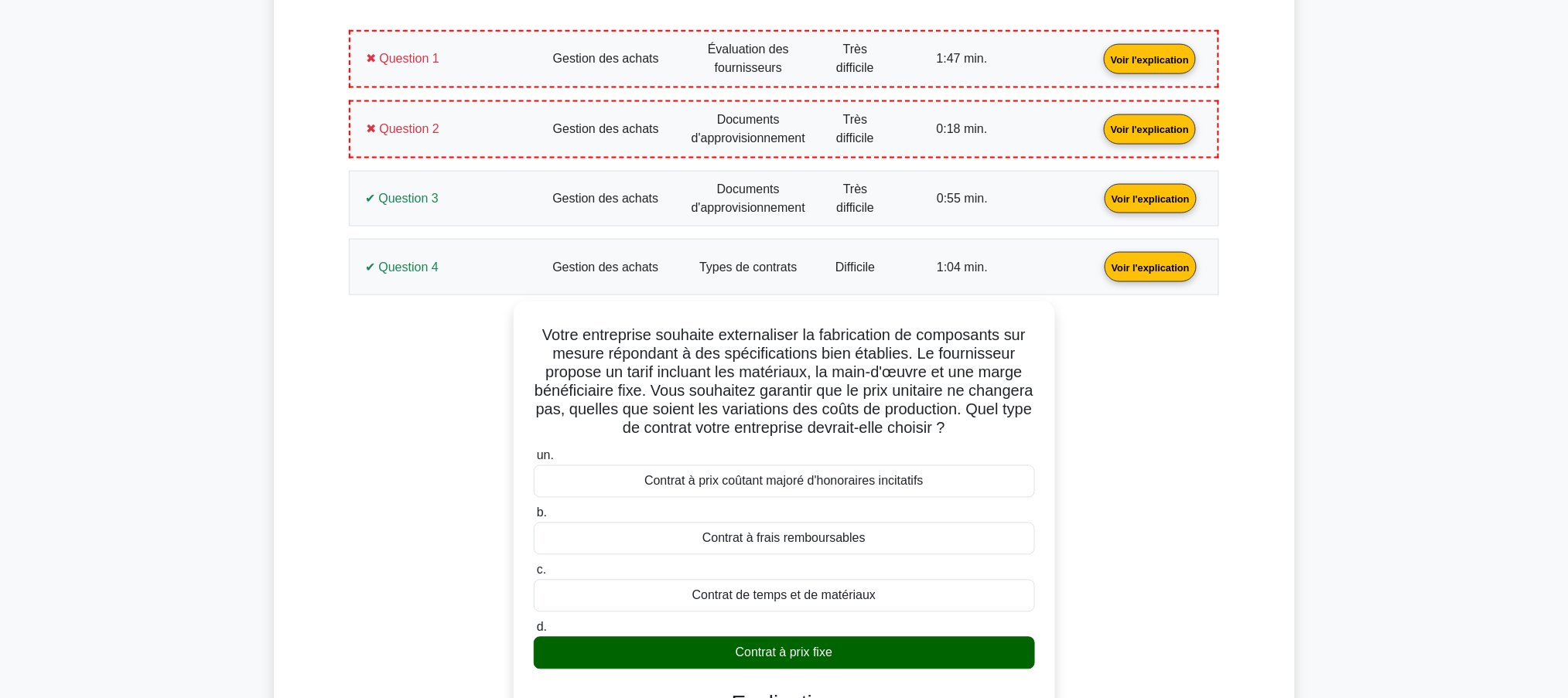
click at [1098, 260] on link "Voir l'explication" at bounding box center [1150, 266] width 104 height 13
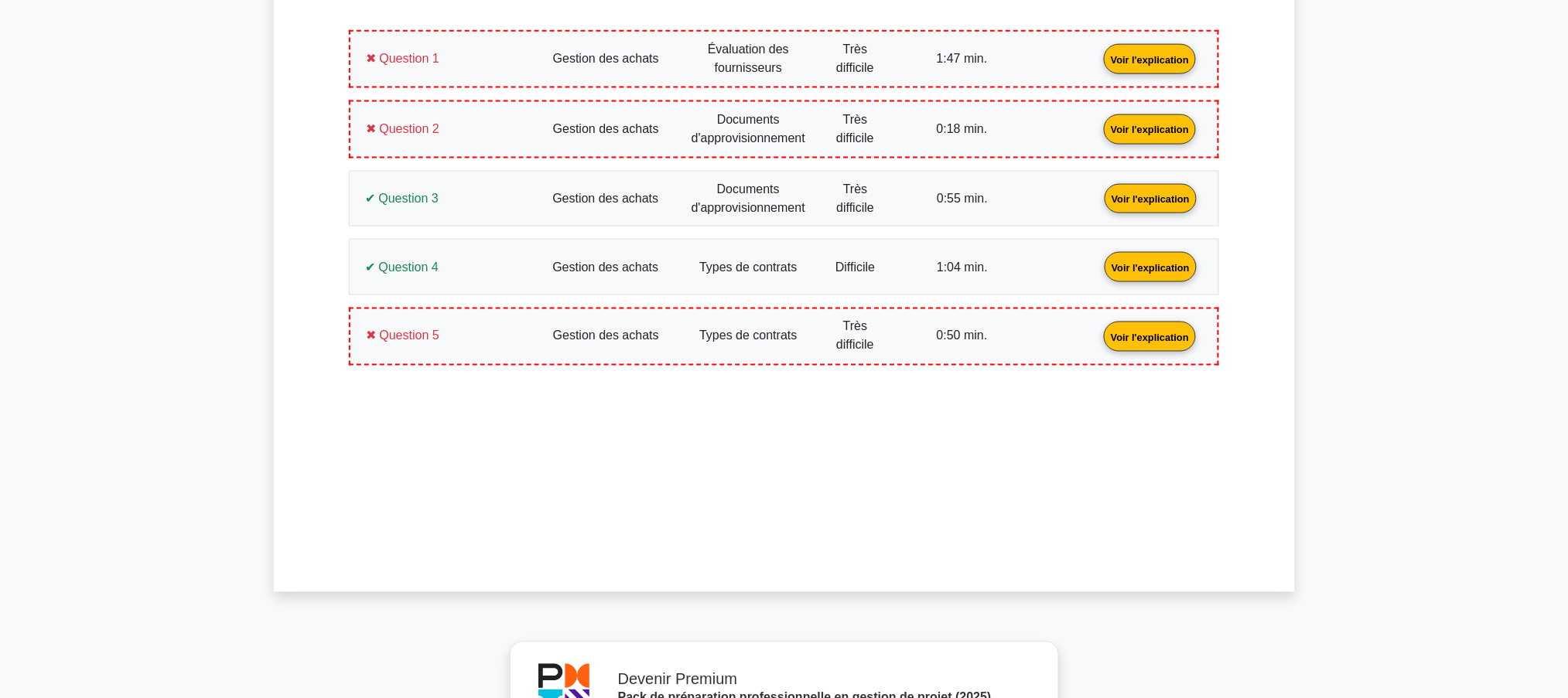
click at [1097, 331] on link "Voir l'explication" at bounding box center [1149, 336] width 104 height 13
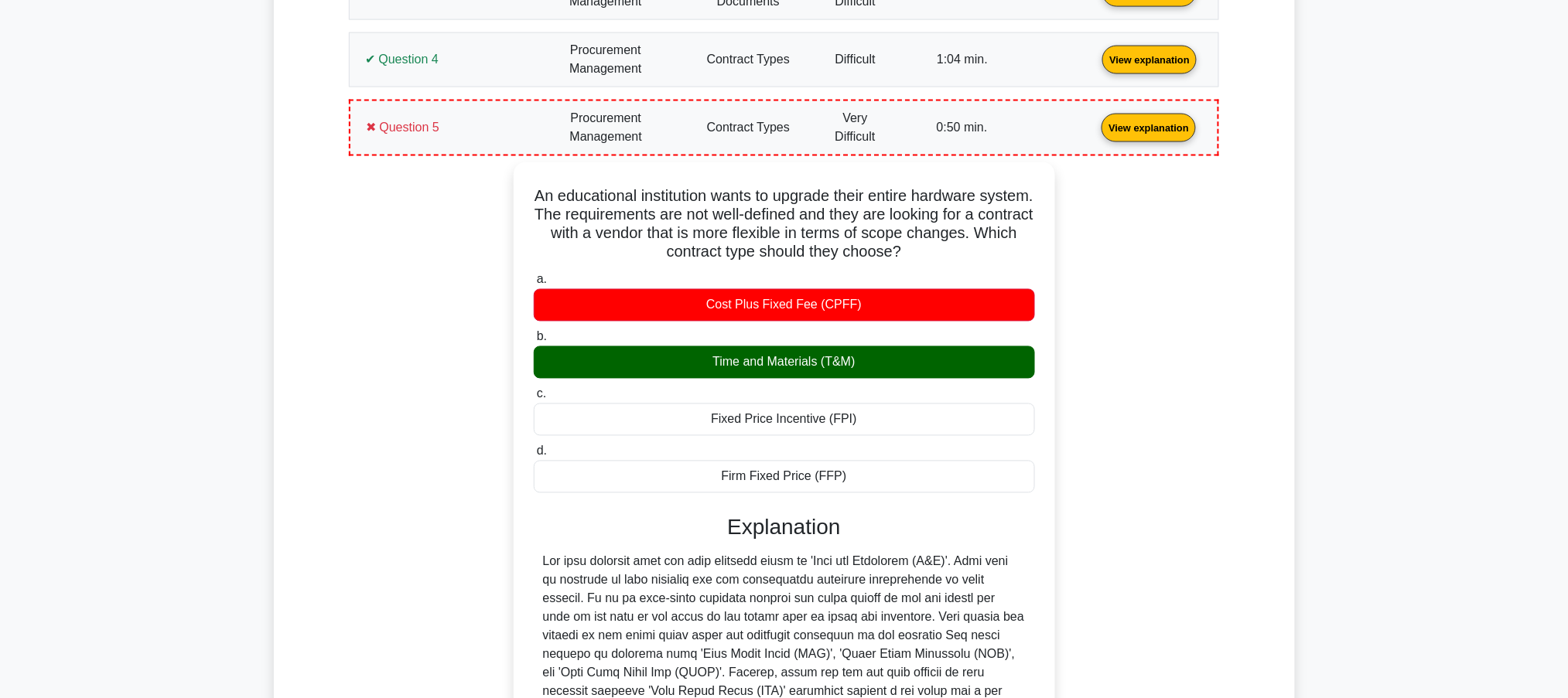
scroll to position [963, 0]
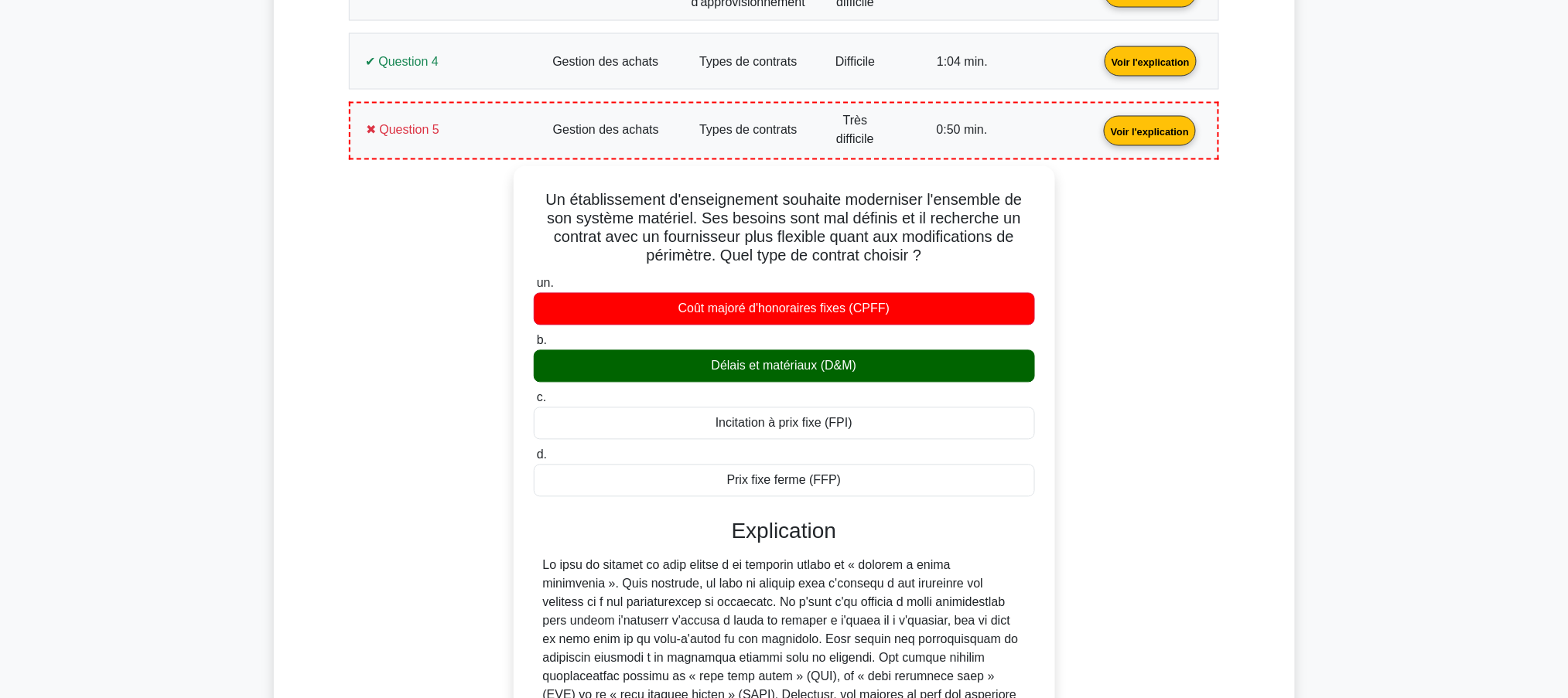
click at [1258, 337] on div "Détails des résultats de votre test PMP Gestion des achats Note : 2 / 5 Questio…" at bounding box center [784, 410] width 963 height 1470
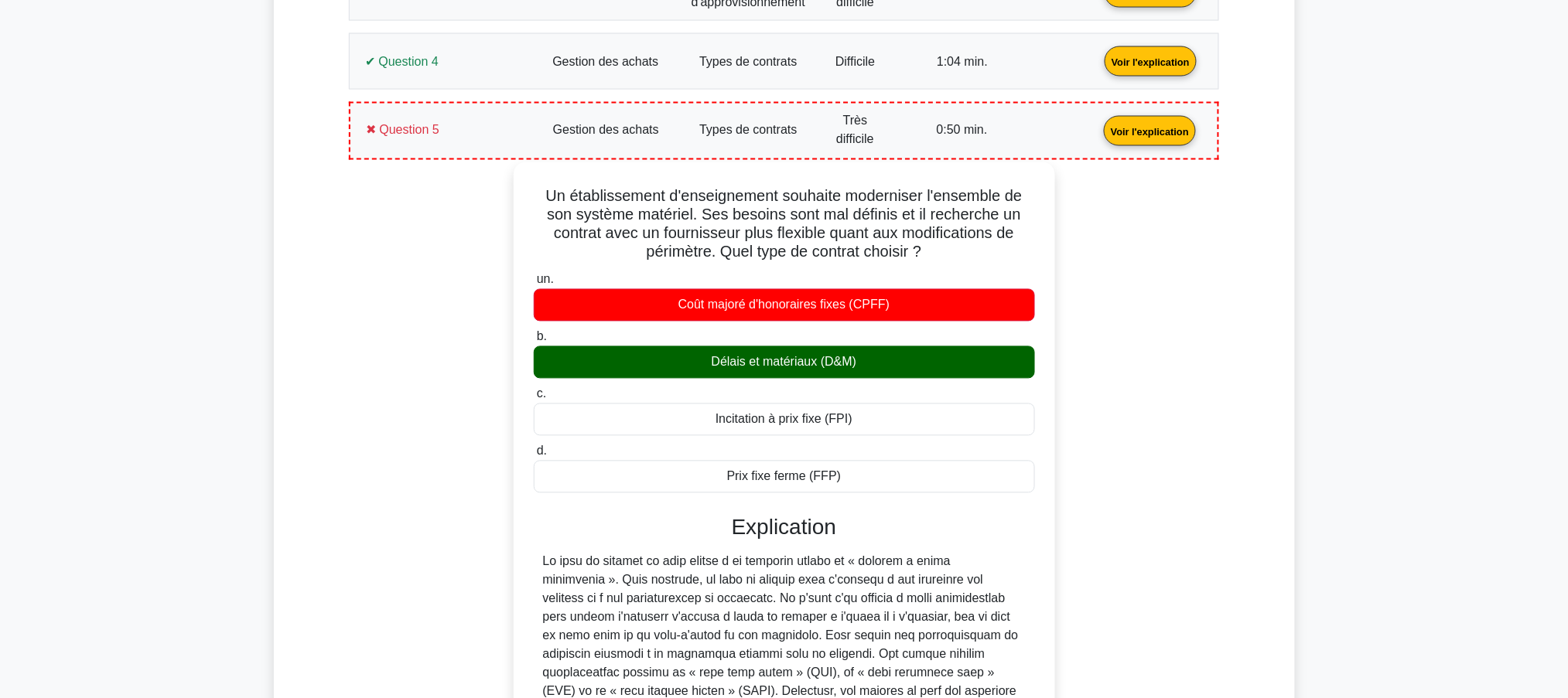
drag, startPoint x: 864, startPoint y: 473, endPoint x: 536, endPoint y: 187, distance: 435.2
click at [536, 187] on div "Un établissement d'enseignement souhaite moderniser l'ensemble de son système m…" at bounding box center [785, 596] width 529 height 855
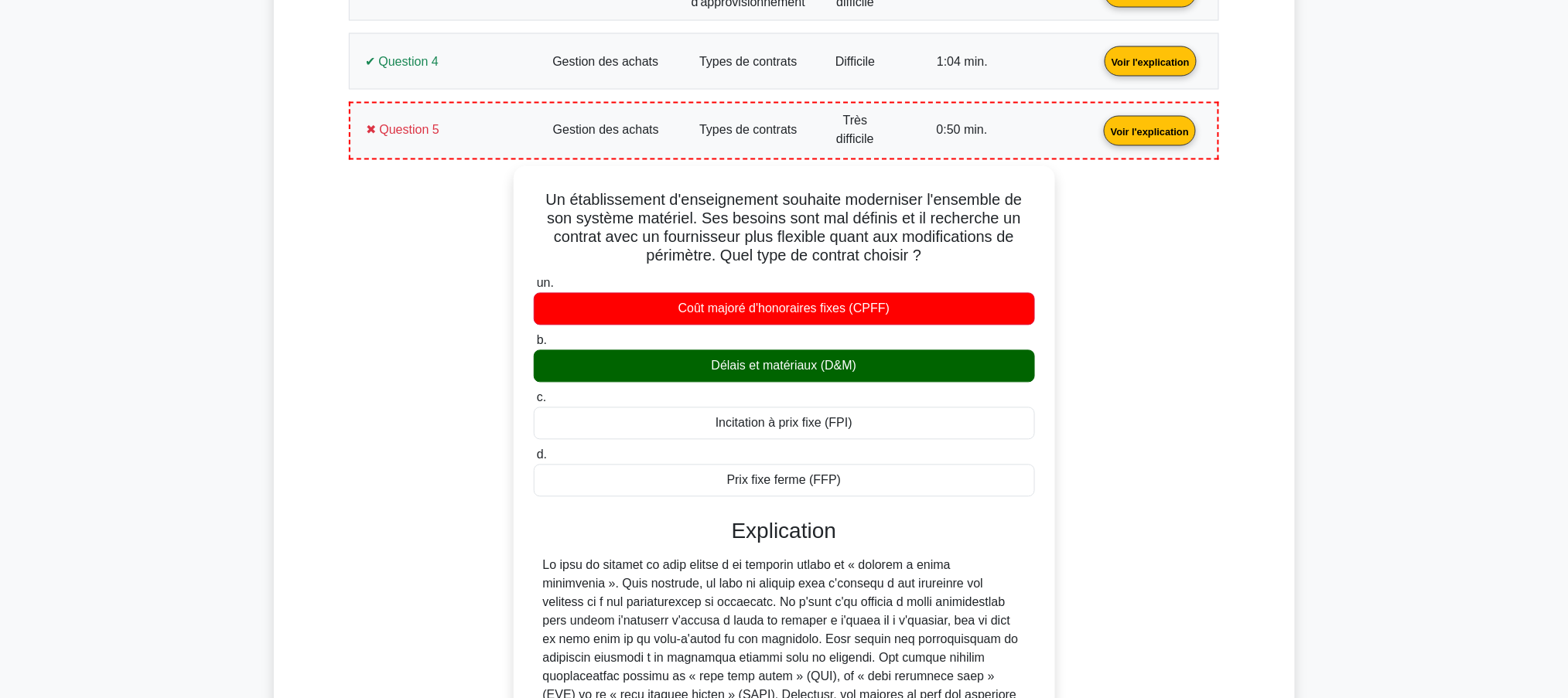
copy div "Un établissement d'enseignement souhaite moderniser l'ensemble de son système m…"
click at [1111, 377] on div "Un établissement d'enseignement souhaite moderniser l'ensemble de son système m…" at bounding box center [784, 609] width 851 height 886
